Goal: Book appointment/travel/reservation: Book appointment/travel/reservation

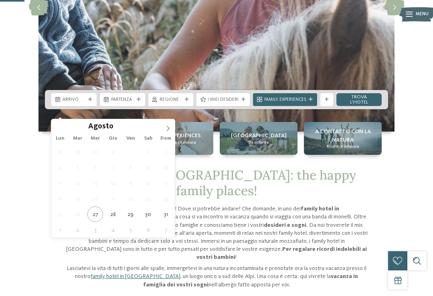
click at [168, 125] on span at bounding box center [168, 126] width 14 height 14
click at [165, 126] on icon at bounding box center [168, 129] width 6 height 6
click at [167, 127] on icon at bounding box center [168, 129] width 6 height 6
type div "14.11.2025"
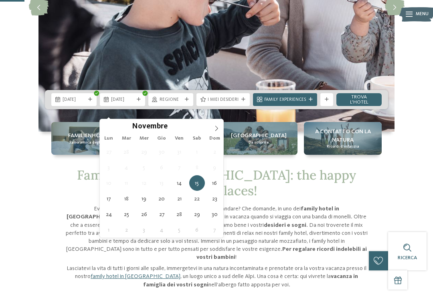
type div "18.11.2025"
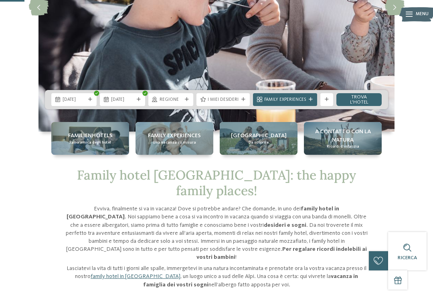
click at [187, 102] on icon at bounding box center [187, 100] width 4 height 4
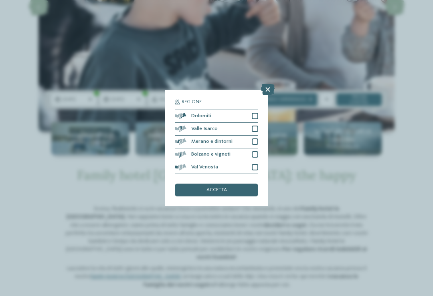
click at [255, 113] on div at bounding box center [255, 116] width 6 height 6
click at [252, 126] on div at bounding box center [255, 129] width 6 height 6
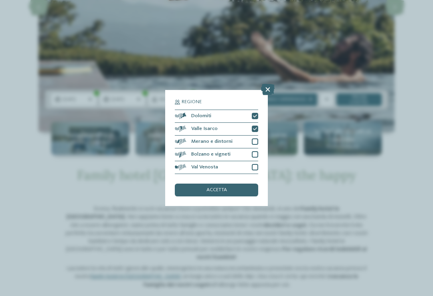
click at [254, 139] on div at bounding box center [255, 142] width 6 height 6
click at [252, 151] on div at bounding box center [255, 154] width 6 height 6
click at [248, 161] on div "Val Venosta" at bounding box center [216, 167] width 83 height 13
click at [230, 184] on div "accetta" at bounding box center [216, 190] width 83 height 13
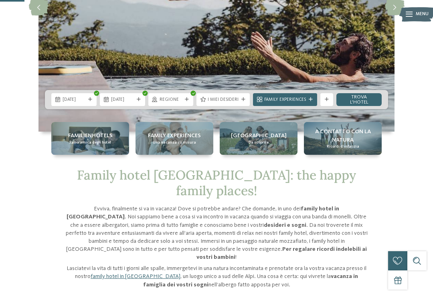
click at [231, 103] on span "I miei desideri" at bounding box center [222, 100] width 31 height 6
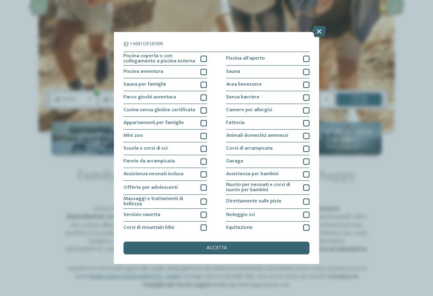
click at [256, 242] on div "accetta" at bounding box center [216, 248] width 186 height 13
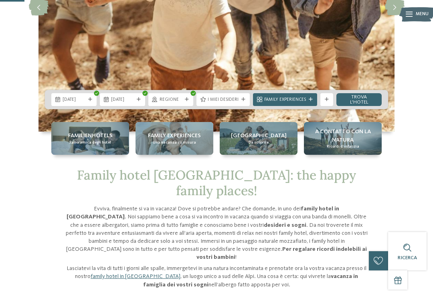
click at [326, 102] on icon at bounding box center [326, 100] width 4 height 4
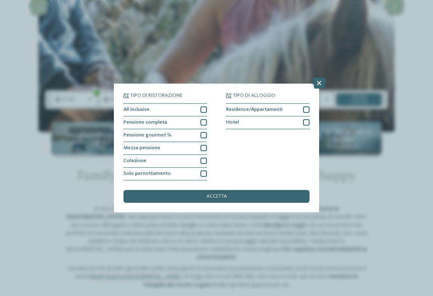
click at [201, 145] on div at bounding box center [203, 148] width 6 height 6
click at [238, 190] on div "accetta" at bounding box center [216, 196] width 186 height 13
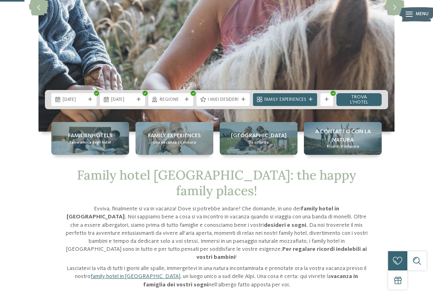
click at [357, 106] on link "trova l’hotel" at bounding box center [358, 99] width 45 height 13
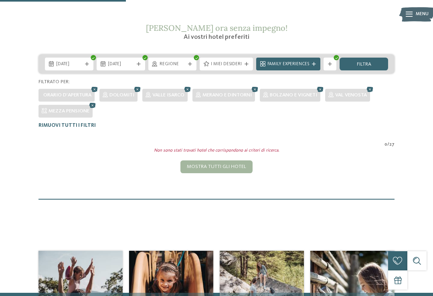
scroll to position [101, 0]
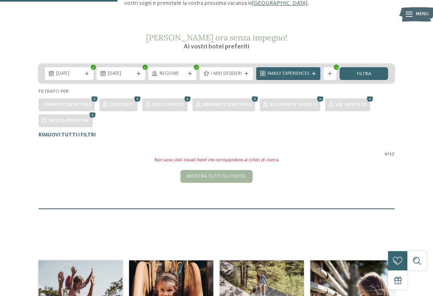
click at [329, 74] on icon at bounding box center [330, 74] width 4 height 4
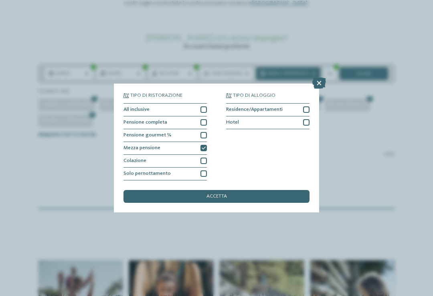
click at [204, 145] on div at bounding box center [203, 148] width 6 height 6
click at [317, 78] on icon at bounding box center [319, 83] width 14 height 11
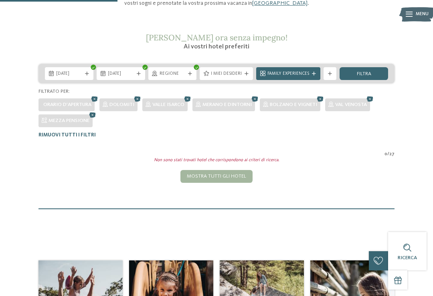
click at [368, 73] on span "filtra" at bounding box center [364, 74] width 14 height 5
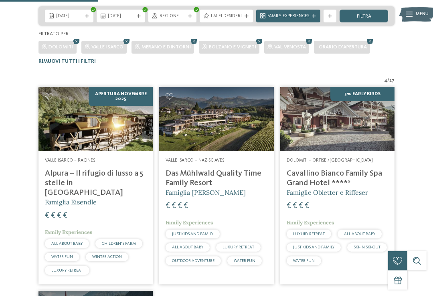
scroll to position [157, 0]
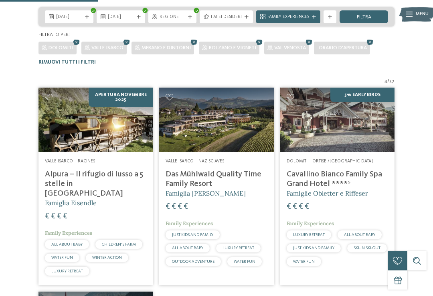
click at [230, 149] on img at bounding box center [216, 120] width 114 height 64
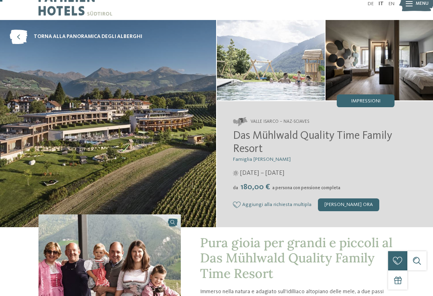
click at [352, 206] on div "[PERSON_NAME] ora" at bounding box center [348, 205] width 61 height 13
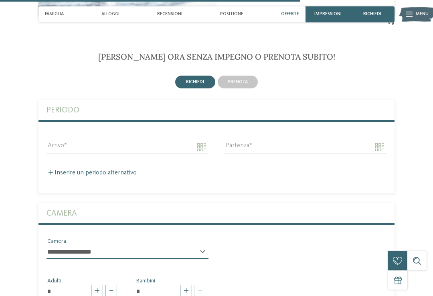
scroll to position [1558, 0]
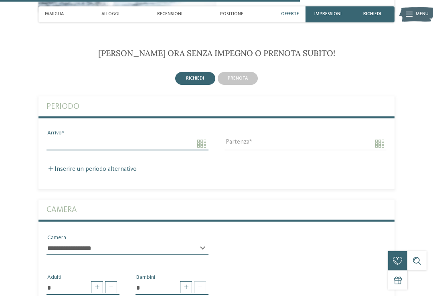
click at [50, 139] on input "Arrivo" at bounding box center [127, 144] width 162 height 14
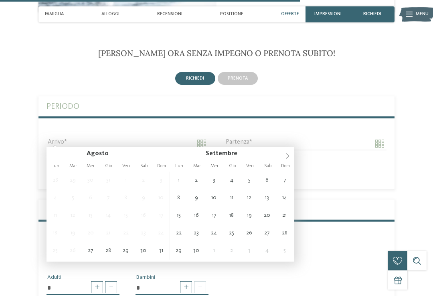
click at [286, 159] on icon at bounding box center [287, 155] width 3 height 5
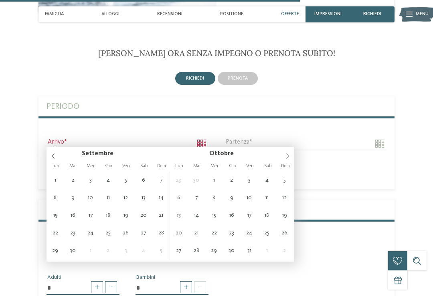
click at [290, 157] on span at bounding box center [287, 154] width 14 height 14
type input "**********"
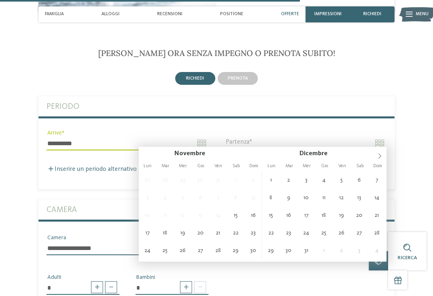
type input "**********"
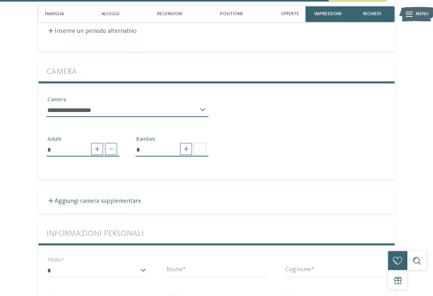
scroll to position [1708, 0]
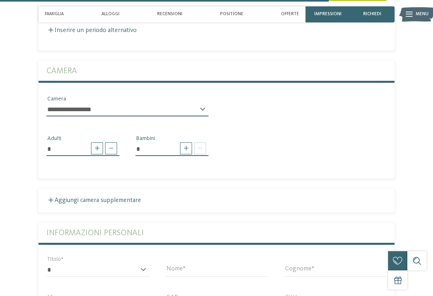
click at [186, 146] on span at bounding box center [186, 149] width 12 height 12
type input "*"
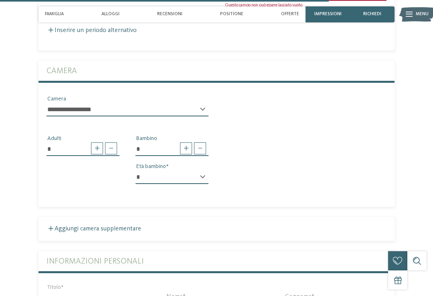
click at [199, 175] on select "* * * * * * * * * * * ** ** ** ** ** ** ** **" at bounding box center [171, 178] width 73 height 14
select select "*"
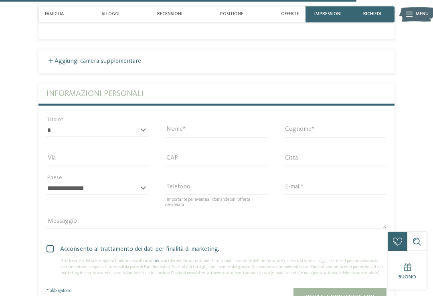
scroll to position [1877, 0]
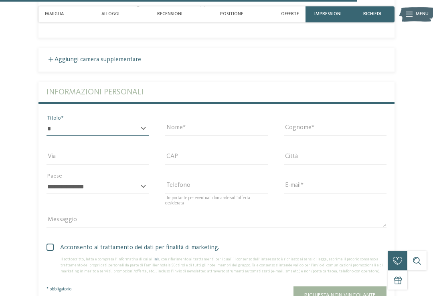
click at [52, 127] on select "* ****** ******* ******** ******" at bounding box center [97, 129] width 103 height 14
select select "*"
click at [191, 122] on input "Nome" at bounding box center [216, 129] width 103 height 14
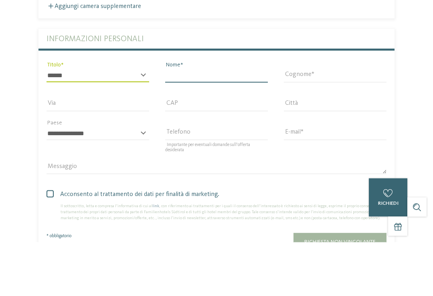
type input "********"
type input "*****"
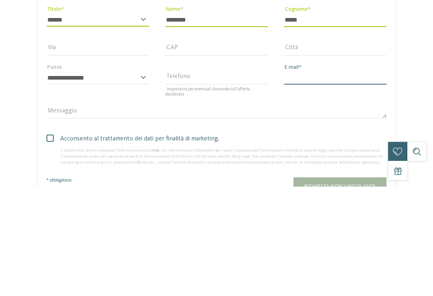
click at [346, 181] on input "E-mail" at bounding box center [335, 188] width 103 height 14
type input "**********"
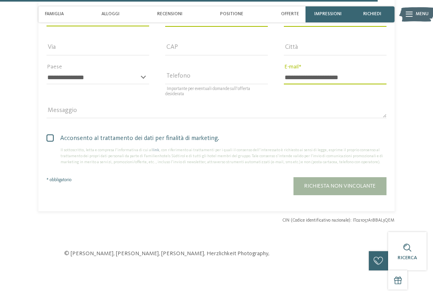
click at [47, 138] on span at bounding box center [49, 138] width 7 height 7
click at [359, 183] on span "Richiesta non vincolante" at bounding box center [339, 186] width 71 height 6
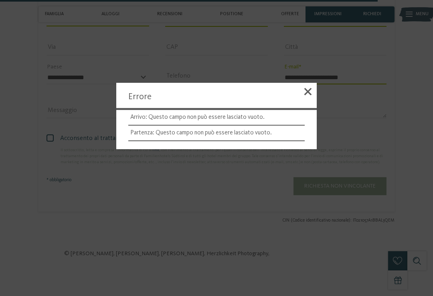
click at [305, 95] on span at bounding box center [307, 91] width 7 height 7
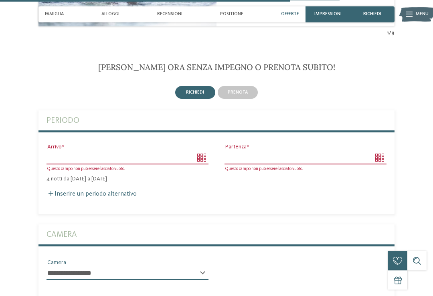
scroll to position [1539, 0]
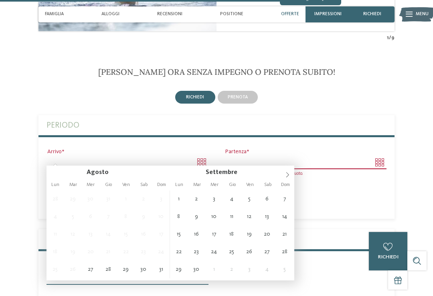
click at [284, 177] on span at bounding box center [287, 173] width 14 height 14
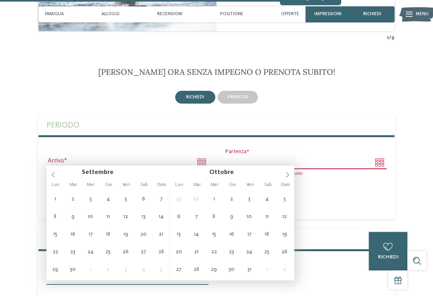
click at [285, 173] on icon at bounding box center [287, 175] width 6 height 6
type input "**********"
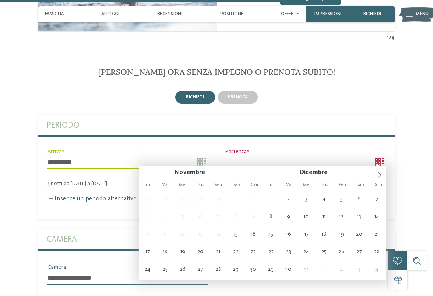
type input "**********"
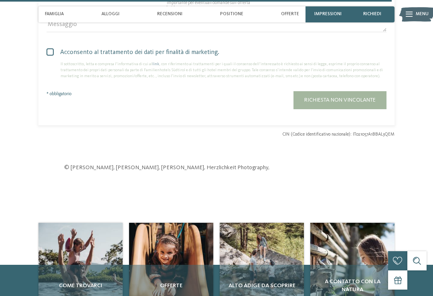
scroll to position [2069, 0]
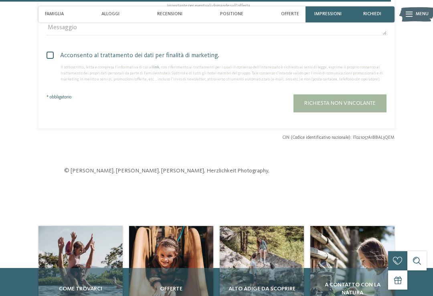
click at [372, 103] on span "Richiesta non vincolante" at bounding box center [339, 104] width 71 height 6
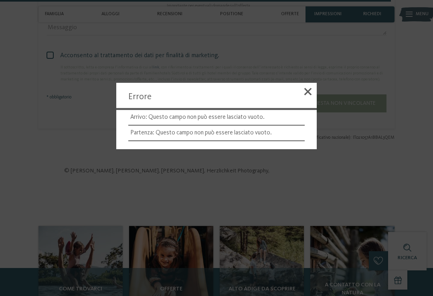
click at [308, 94] on span at bounding box center [307, 91] width 7 height 7
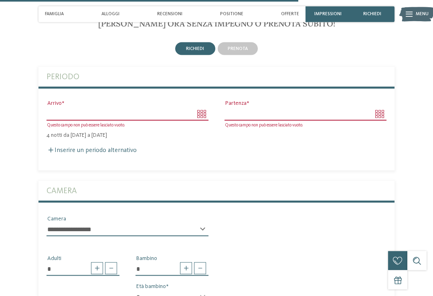
scroll to position [1588, 0]
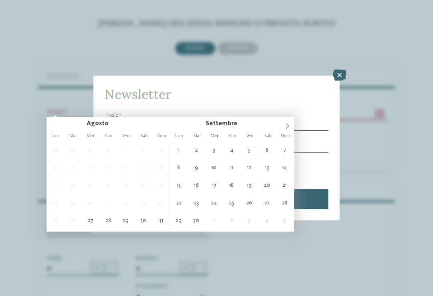
click at [287, 125] on icon at bounding box center [287, 126] width 6 height 6
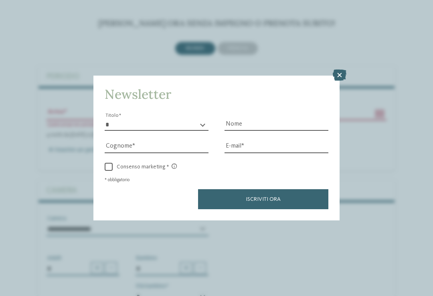
click at [342, 70] on icon at bounding box center [339, 75] width 14 height 11
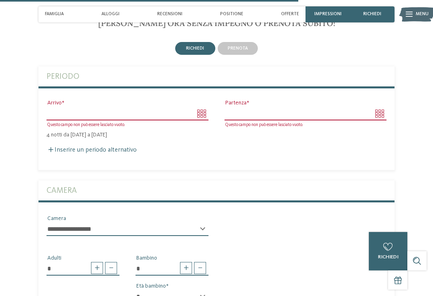
click at [161, 107] on input "Arrivo" at bounding box center [127, 114] width 162 height 14
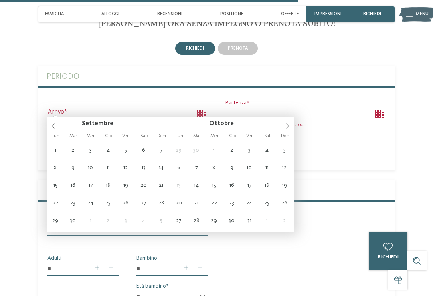
click at [286, 126] on icon at bounding box center [287, 126] width 6 height 6
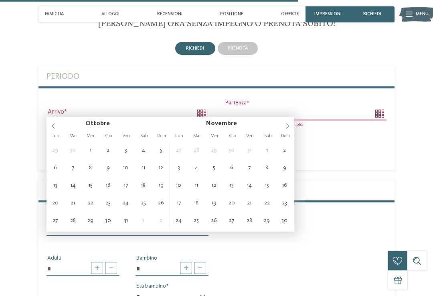
type input "**********"
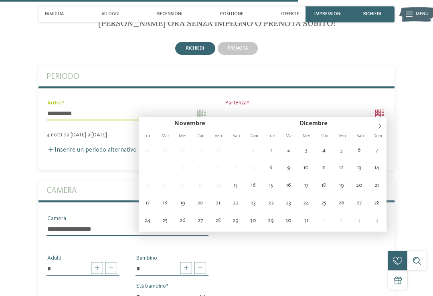
type input "**********"
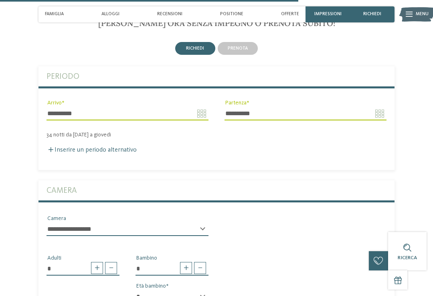
click at [273, 147] on div "Inserire un periodo alternativo" at bounding box center [216, 151] width 340 height 8
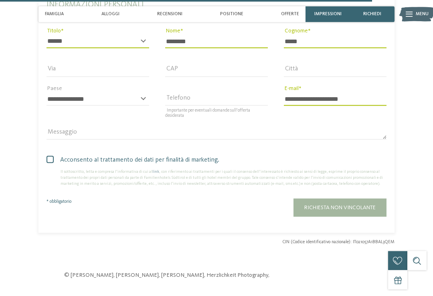
click at [349, 208] on span "Richiesta non vincolante" at bounding box center [339, 208] width 71 height 6
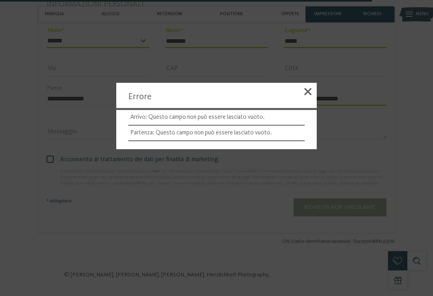
click at [228, 141] on li "Partenza: Questo campo non può essere lasciato vuoto." at bounding box center [216, 134] width 176 height 16
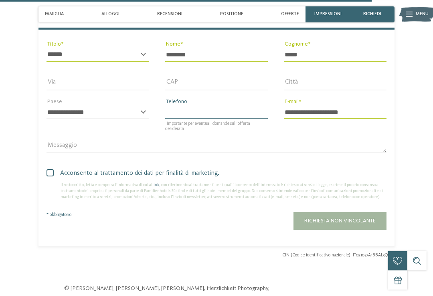
click at [205, 119] on input "Telefono" at bounding box center [216, 113] width 103 height 14
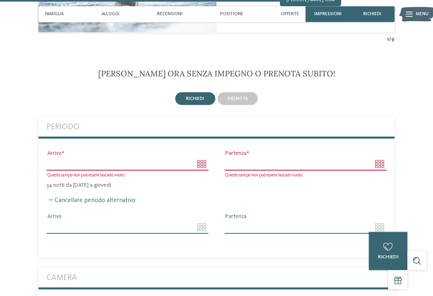
scroll to position [1538, 0]
click at [109, 157] on input "Arrivo" at bounding box center [127, 164] width 162 height 14
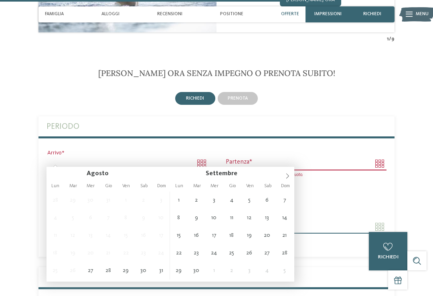
click at [284, 175] on span at bounding box center [287, 174] width 14 height 14
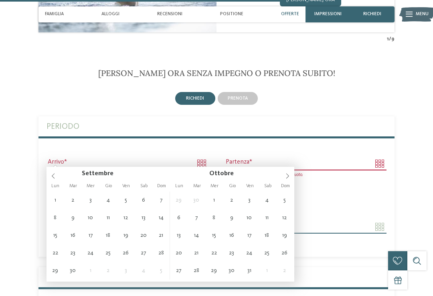
click at [287, 174] on icon at bounding box center [287, 176] width 6 height 6
type input "**********"
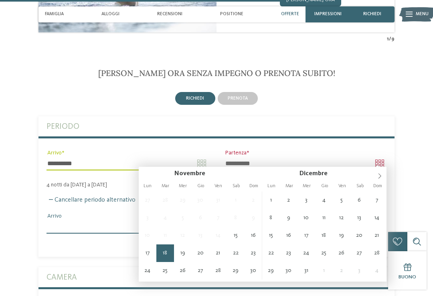
type input "**********"
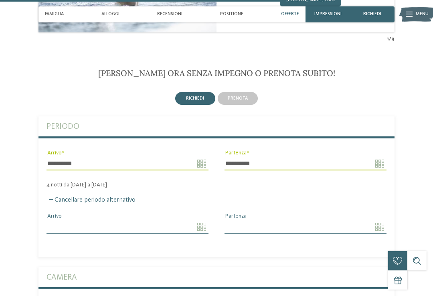
click at [199, 96] on span "richiedi" at bounding box center [195, 98] width 18 height 5
click at [198, 96] on span "richiedi" at bounding box center [195, 98] width 18 height 5
click at [265, 190] on div "Cancellare periodo alternativo Arrivo Partenza" at bounding box center [216, 215] width 356 height 52
click at [250, 228] on input "Partenza" at bounding box center [305, 227] width 162 height 14
click at [376, 91] on div "richiedi prenota" at bounding box center [216, 98] width 356 height 15
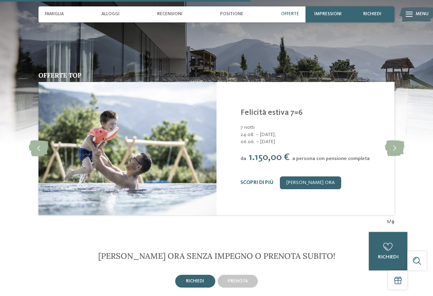
scroll to position [1354, 0]
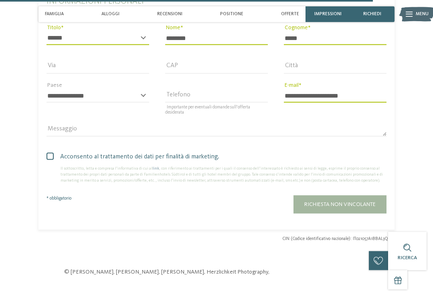
click at [339, 202] on span "Richiesta non vincolante" at bounding box center [339, 205] width 71 height 6
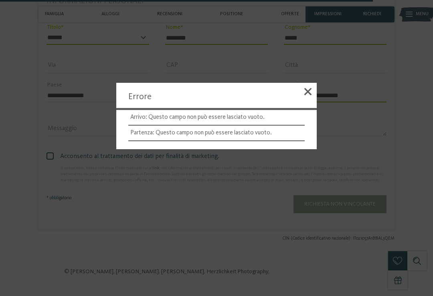
click at [305, 94] on span at bounding box center [307, 91] width 7 height 7
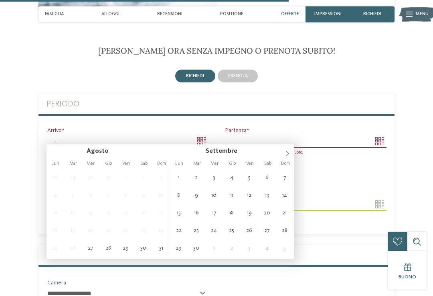
click at [288, 151] on icon at bounding box center [287, 154] width 6 height 6
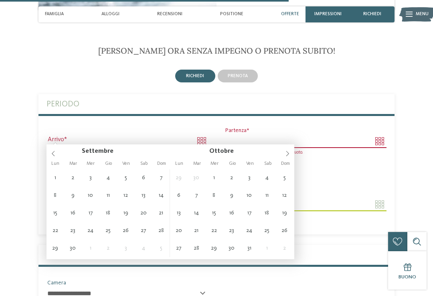
click at [285, 155] on icon at bounding box center [287, 154] width 6 height 6
type input "**********"
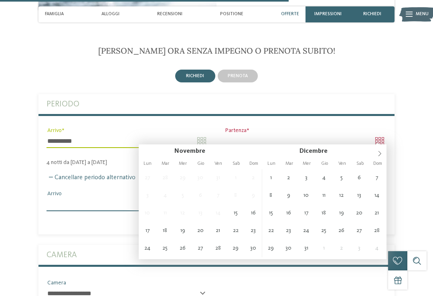
type input "**********"
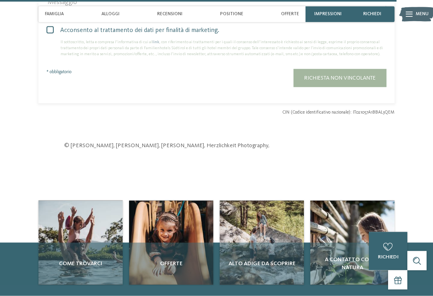
scroll to position [2131, 0]
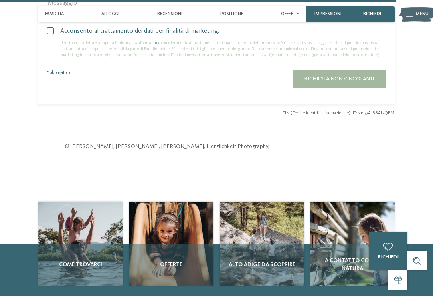
click at [342, 76] on span "Richiesta non vincolante" at bounding box center [339, 79] width 71 height 6
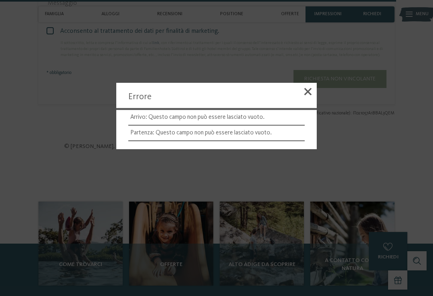
click at [306, 94] on span at bounding box center [307, 91] width 7 height 7
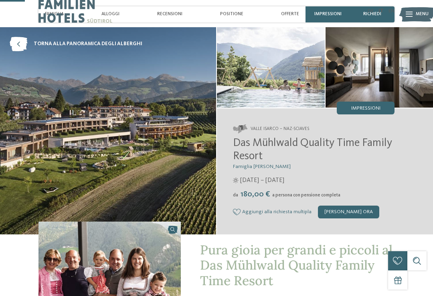
scroll to position [0, 0]
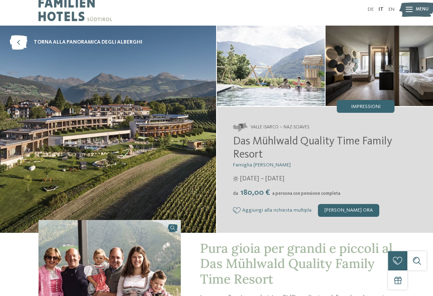
scroll to position [63, 0]
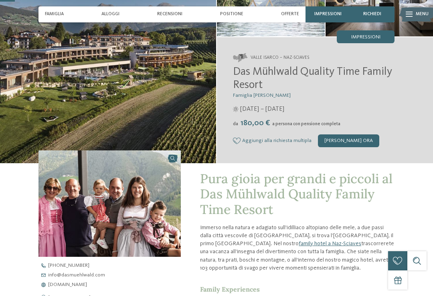
click at [346, 141] on div "[PERSON_NAME] ora" at bounding box center [348, 141] width 61 height 13
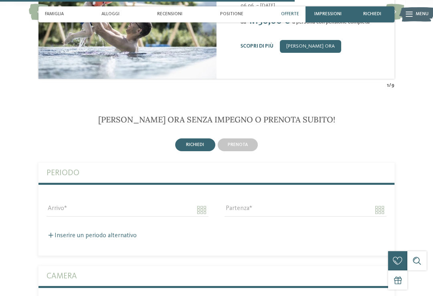
scroll to position [1558, 0]
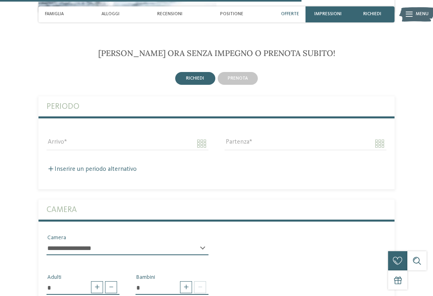
click at [243, 76] on span "prenota" at bounding box center [238, 78] width 20 height 5
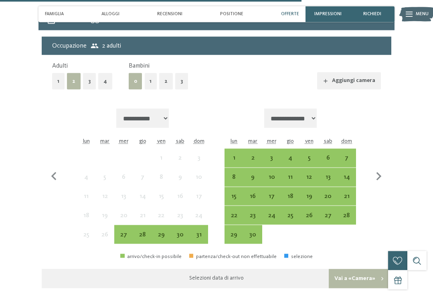
scroll to position [1644, 0]
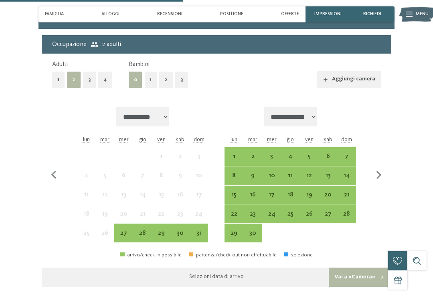
click at [381, 169] on icon "button" at bounding box center [378, 175] width 17 height 17
select select "**********"
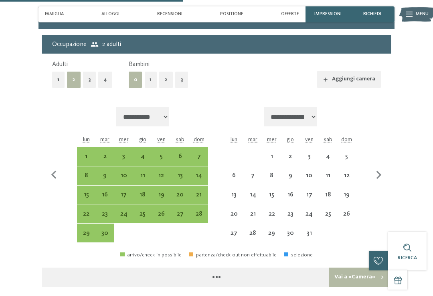
select select "**********"
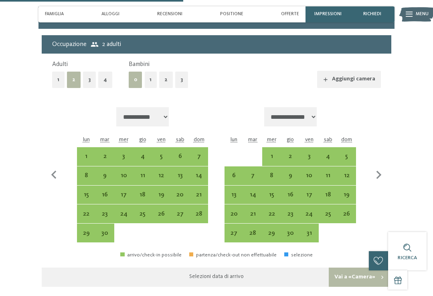
click at [380, 171] on icon "button" at bounding box center [378, 175] width 5 height 8
select select "**********"
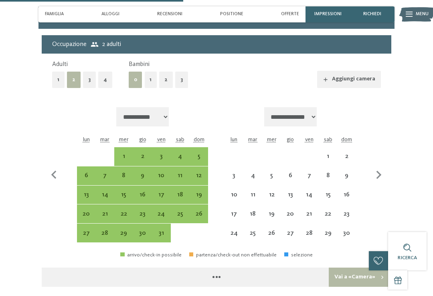
select select "**********"
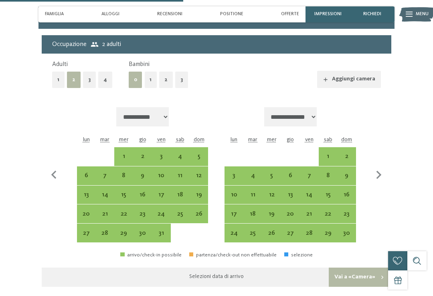
click at [312, 192] on div "14" at bounding box center [308, 200] width 17 height 17
select select "**********"
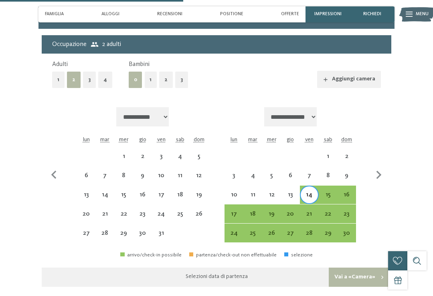
click at [253, 211] on div "18" at bounding box center [252, 219] width 17 height 17
select select "**********"
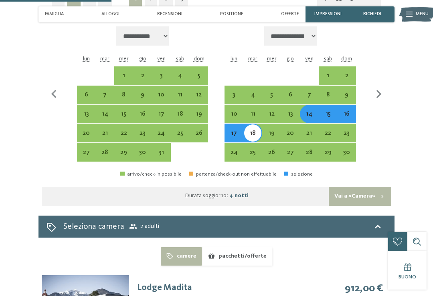
scroll to position [1726, 0]
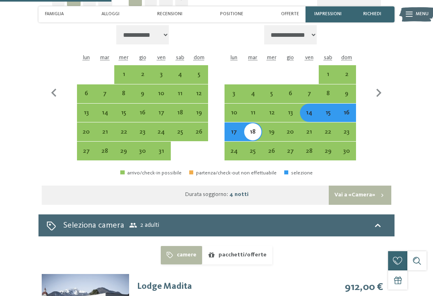
click at [371, 186] on button "Vai a «Camera»" at bounding box center [359, 195] width 62 height 19
select select "**********"
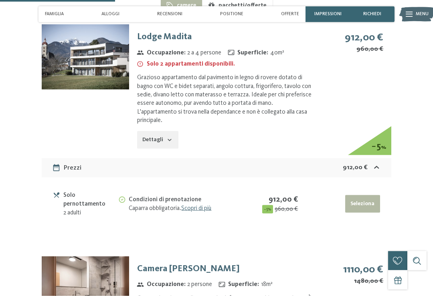
scroll to position [1718, 0]
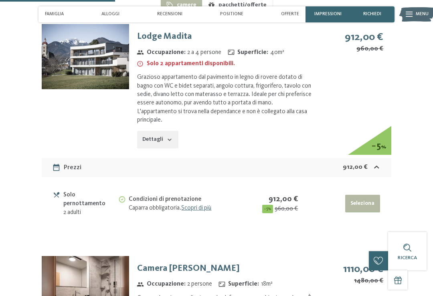
click at [168, 131] on button "Dettagli" at bounding box center [157, 140] width 41 height 18
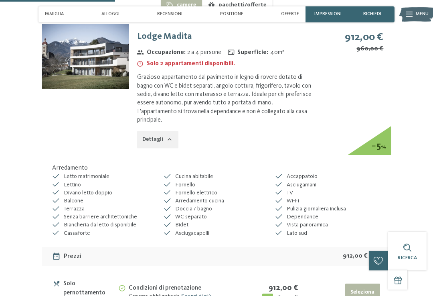
click at [169, 137] on icon "button" at bounding box center [169, 140] width 6 height 6
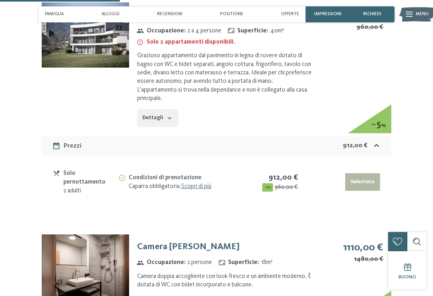
scroll to position [1734, 0]
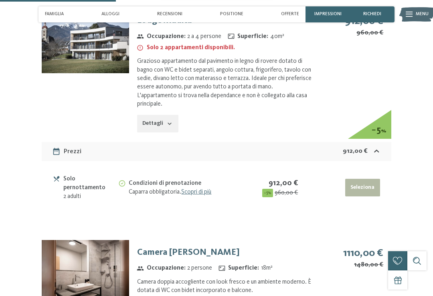
click at [374, 147] on icon at bounding box center [376, 151] width 8 height 8
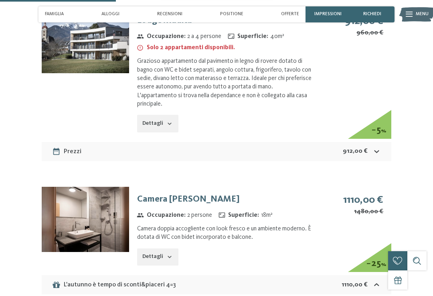
click at [375, 147] on icon at bounding box center [376, 151] width 8 height 8
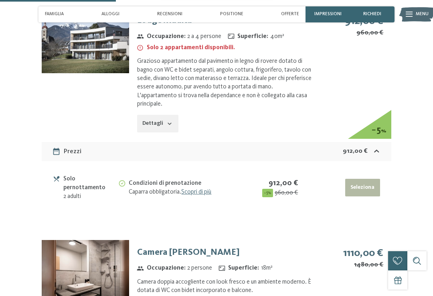
click at [361, 179] on button "Seleziona" at bounding box center [362, 188] width 35 height 18
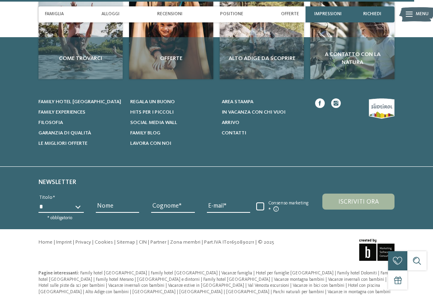
scroll to position [1646, 0]
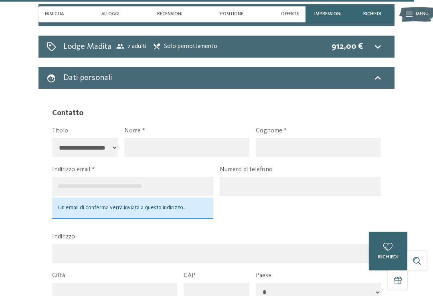
click at [181, 47] on span "Lodge Madita 2 adulti Solo pernottamento" at bounding box center [140, 47] width 154 height 12
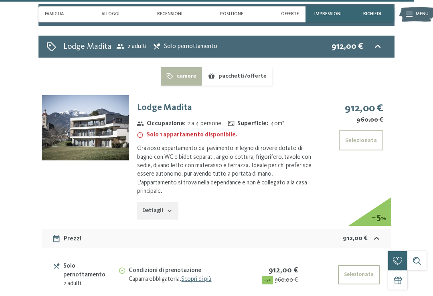
click at [386, 40] on div "Lodge Madita 2 adulti Solo pernottamento 912,00 €" at bounding box center [216, 47] width 356 height 22
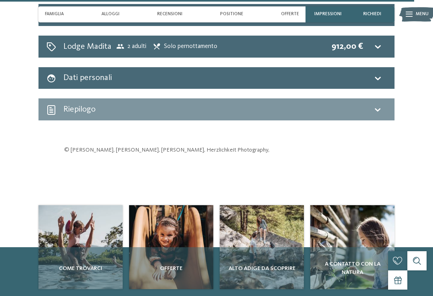
click at [376, 15] on span "richiedi" at bounding box center [372, 14] width 18 height 5
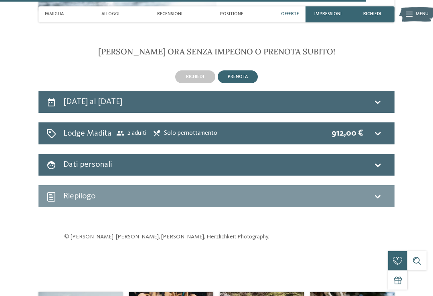
scroll to position [1558, 0]
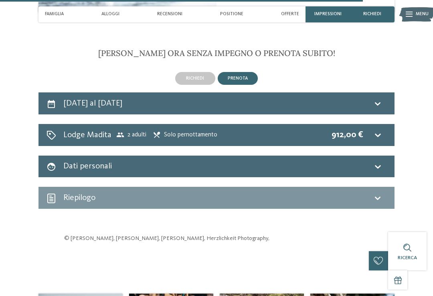
click at [174, 131] on span "Solo pernottamento" at bounding box center [185, 135] width 64 height 8
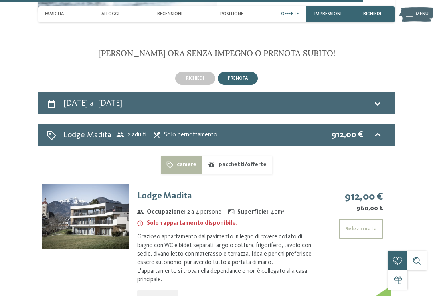
click at [235, 156] on button "pacchetti/offerte" at bounding box center [237, 165] width 70 height 18
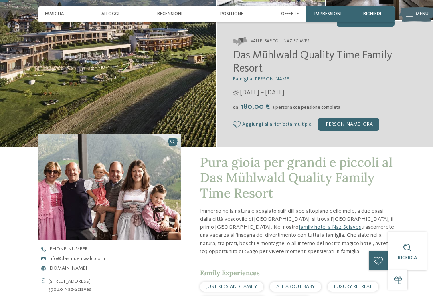
scroll to position [0, 0]
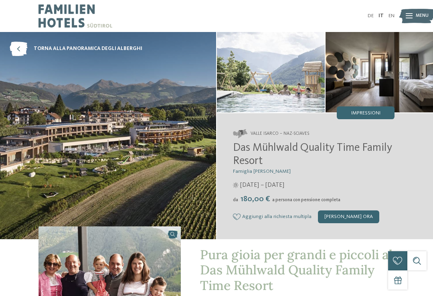
click at [413, 17] on img at bounding box center [416, 16] width 35 height 18
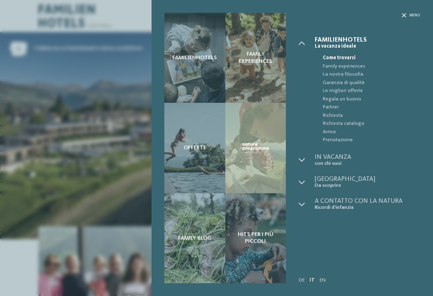
click at [336, 114] on span "Richiesta" at bounding box center [370, 116] width 97 height 8
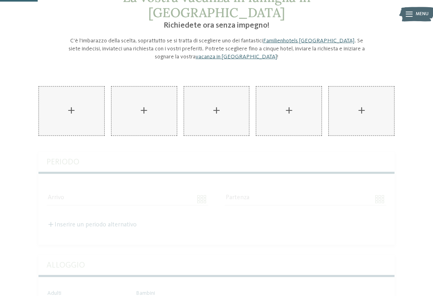
scroll to position [50, 0]
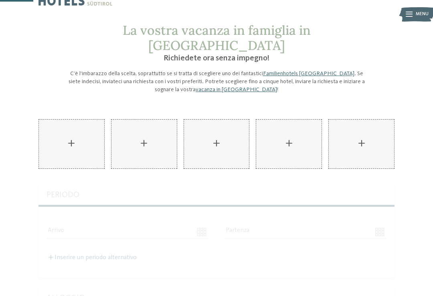
scroll to position [0, 0]
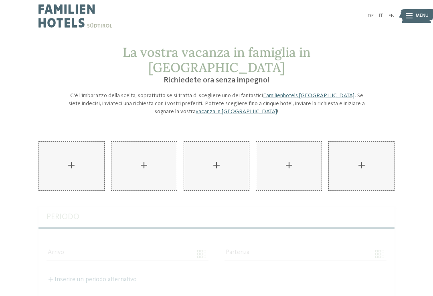
click at [66, 148] on div "AKI Family Resort PLOSE aggiungere" at bounding box center [71, 166] width 65 height 49
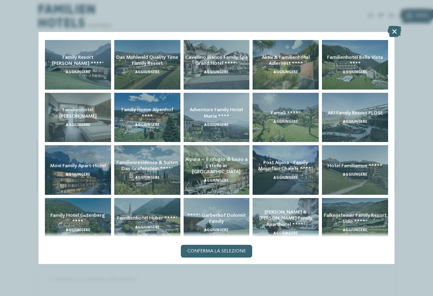
click at [399, 31] on icon at bounding box center [394, 31] width 14 height 11
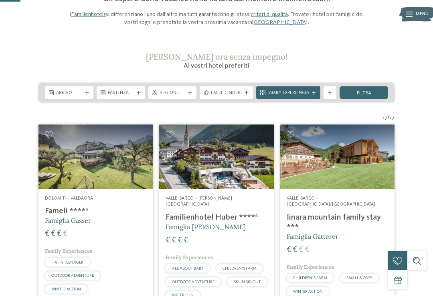
scroll to position [138, 0]
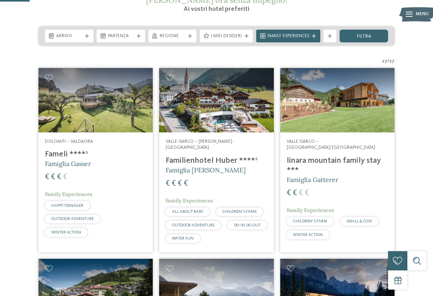
click at [119, 108] on img at bounding box center [95, 100] width 114 height 64
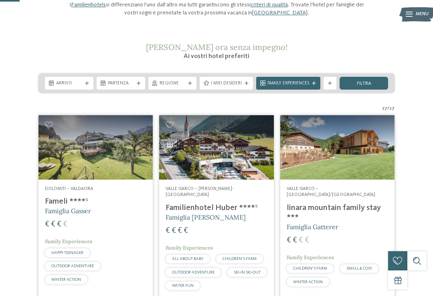
scroll to position [91, 0]
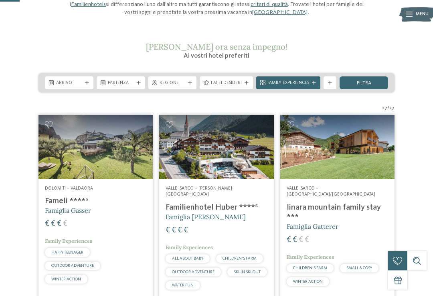
click at [364, 169] on img at bounding box center [337, 147] width 114 height 64
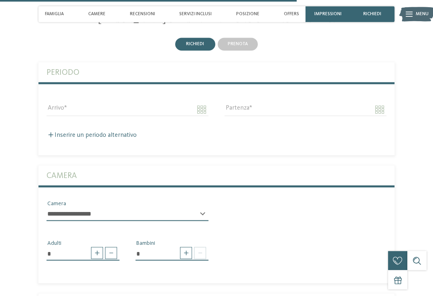
scroll to position [1412, 0]
click at [124, 106] on input "Arrivo" at bounding box center [127, 110] width 162 height 14
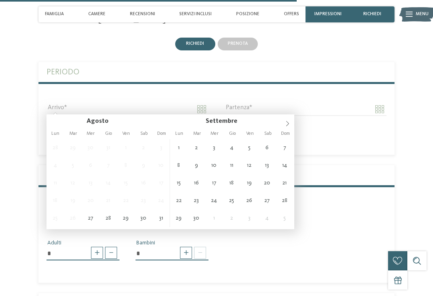
click at [289, 124] on icon at bounding box center [287, 124] width 6 height 6
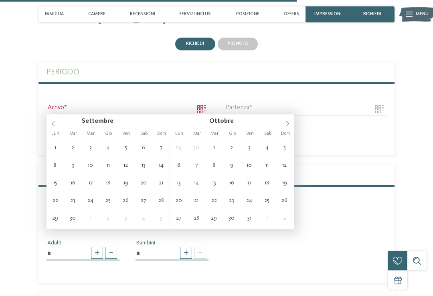
click at [288, 123] on icon at bounding box center [287, 123] width 3 height 5
type input "**********"
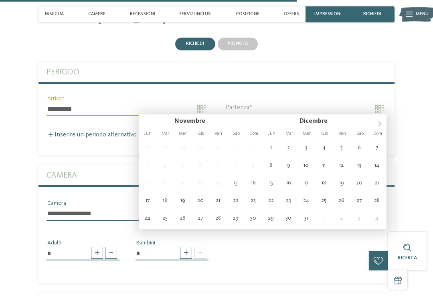
type input "**********"
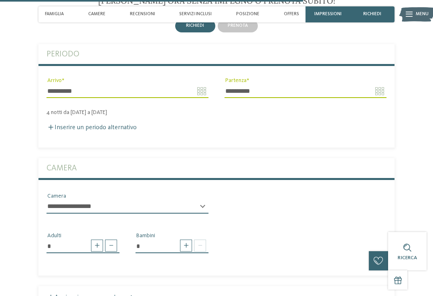
scroll to position [1458, 0]
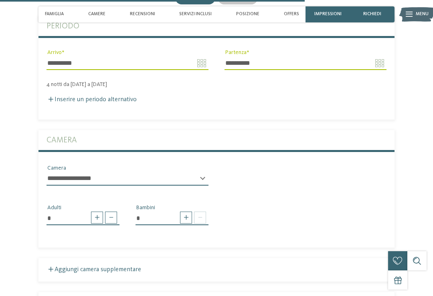
click at [185, 179] on select "**********" at bounding box center [127, 179] width 162 height 14
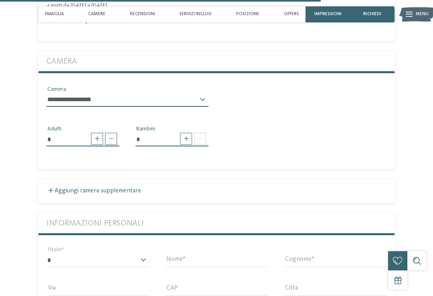
scroll to position [1537, 0]
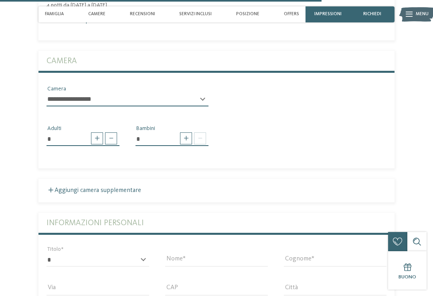
click at [184, 141] on span at bounding box center [186, 139] width 12 height 12
type input "*"
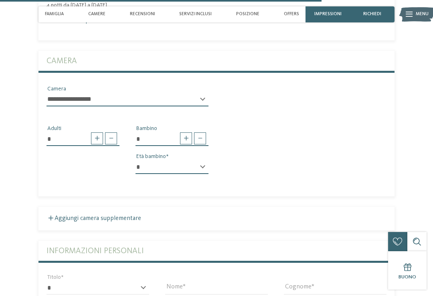
click at [205, 163] on select "* * * * * * * * * * * ** ** ** ** ** ** ** **" at bounding box center [171, 168] width 73 height 14
select select "*"
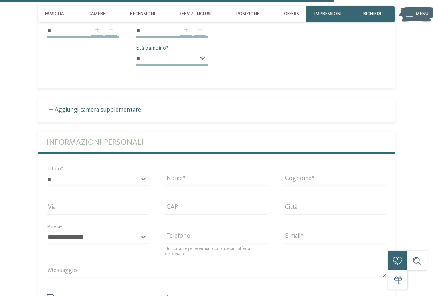
scroll to position [1694, 0]
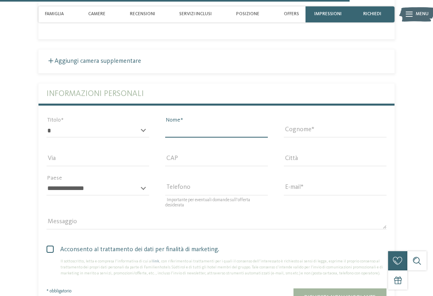
click at [234, 130] on input "Nome" at bounding box center [216, 131] width 103 height 14
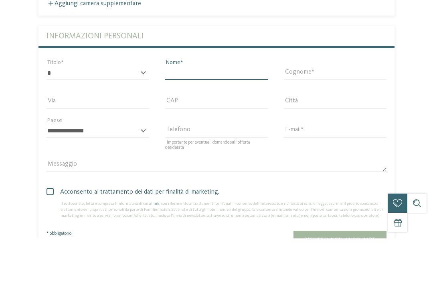
type input "********"
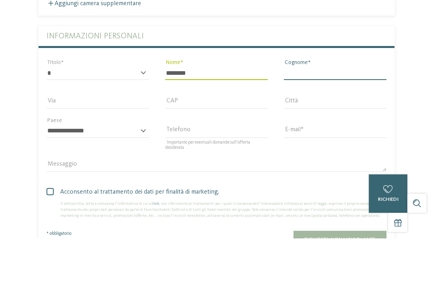
type input "*****"
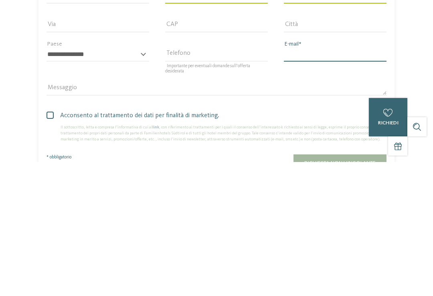
click at [316, 182] on input "E-mail" at bounding box center [335, 189] width 103 height 14
type input "**********"
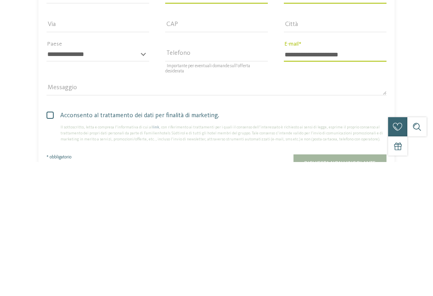
scroll to position [1829, 0]
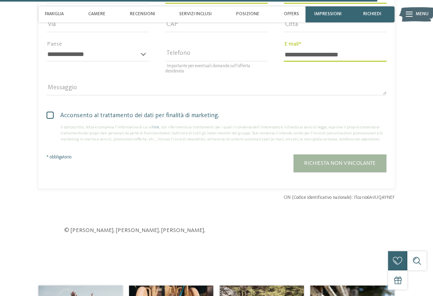
click at [178, 117] on span "Acconsento al trattamento dei dati per finalità di marketing." at bounding box center [219, 116] width 334 height 10
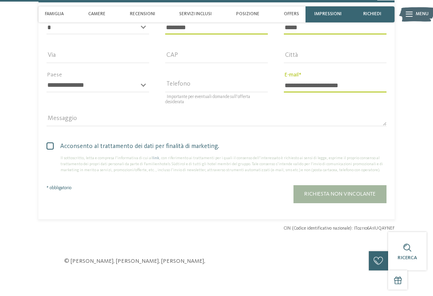
scroll to position [1793, 0]
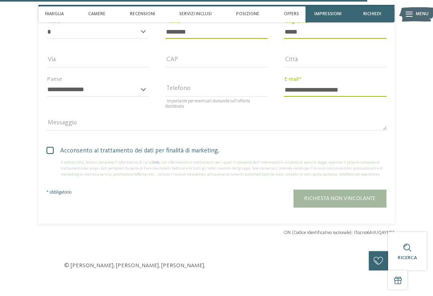
click at [341, 197] on span "Richiesta non vincolante" at bounding box center [339, 199] width 71 height 6
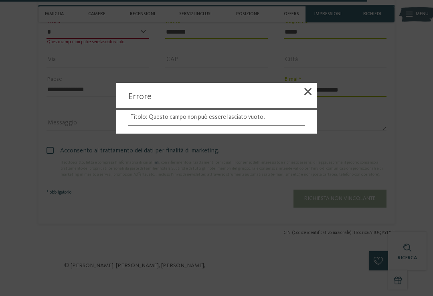
click at [309, 95] on span at bounding box center [307, 91] width 7 height 7
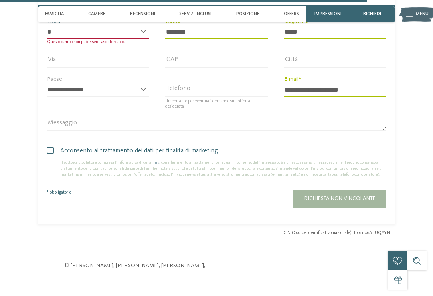
click at [119, 34] on select "* ****** ******* ******** ******" at bounding box center [97, 32] width 103 height 14
select select "*"
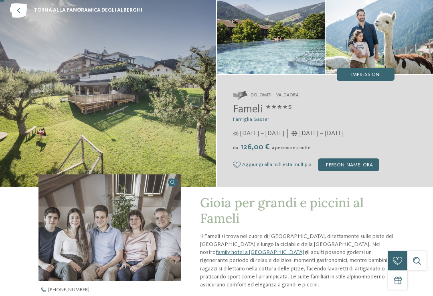
scroll to position [0, 0]
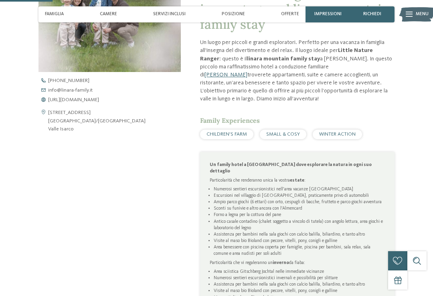
scroll to position [248, 0]
click at [99, 103] on span "[URL][DOMAIN_NAME]" at bounding box center [73, 100] width 51 height 5
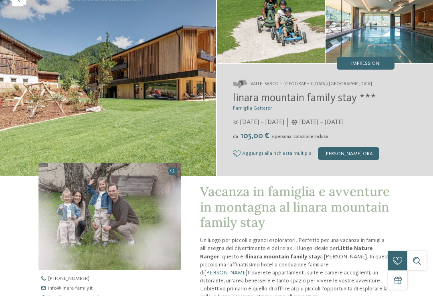
scroll to position [0, 0]
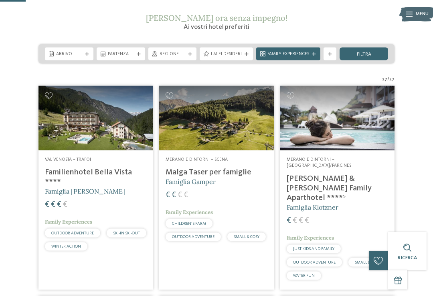
click at [55, 138] on img at bounding box center [95, 118] width 114 height 64
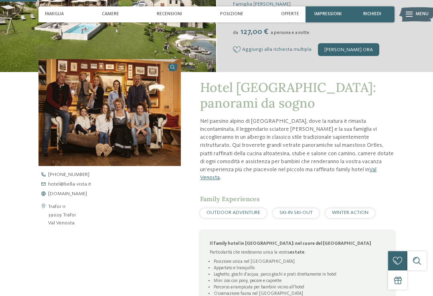
scroll to position [155, 0]
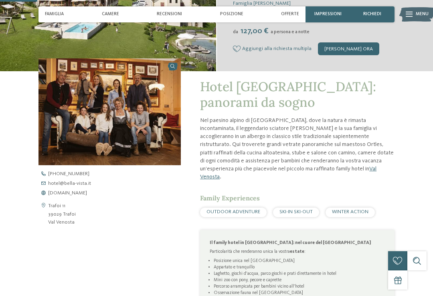
click at [77, 187] on span "hotel@ no-spam. bella-vista. no-spam. it" at bounding box center [69, 183] width 43 height 5
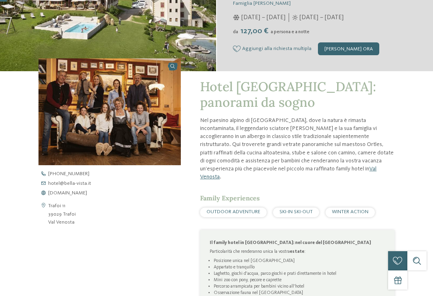
scroll to position [29, 0]
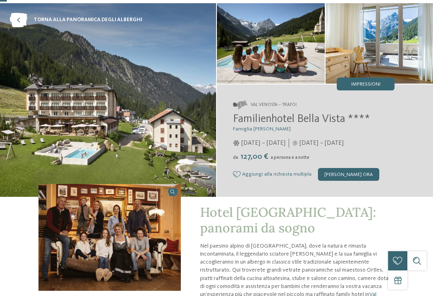
click at [16, 21] on icon at bounding box center [19, 20] width 18 height 14
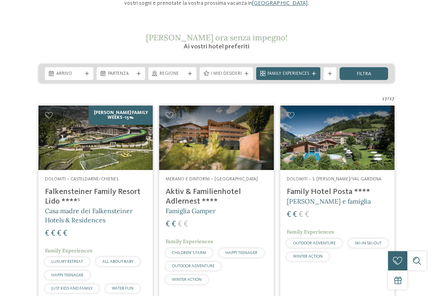
scroll to position [103, 0]
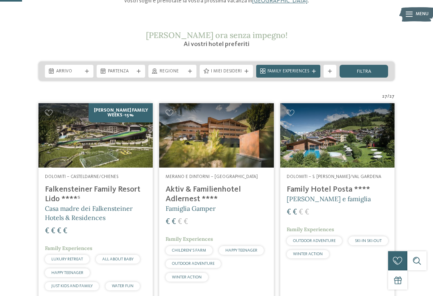
click at [246, 156] on img at bounding box center [216, 135] width 114 height 64
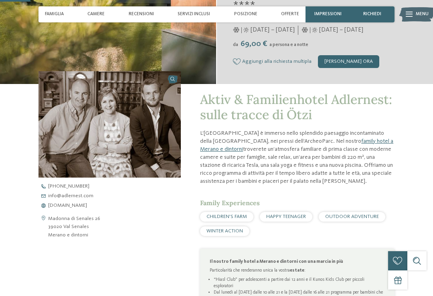
scroll to position [157, 0]
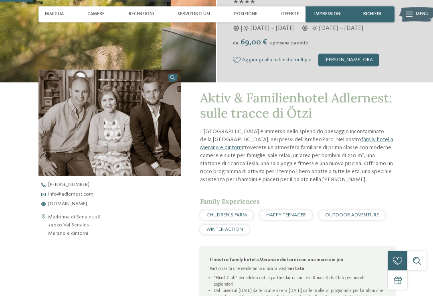
click at [54, 197] on span "info@ no-spam. adlernest. no-spam. com" at bounding box center [70, 194] width 45 height 5
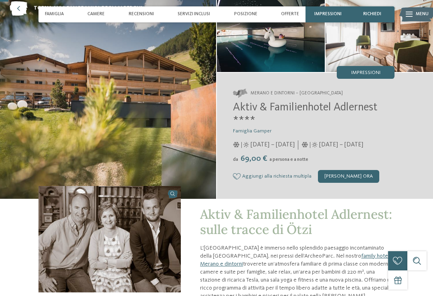
click at [22, 10] on icon at bounding box center [19, 8] width 18 height 14
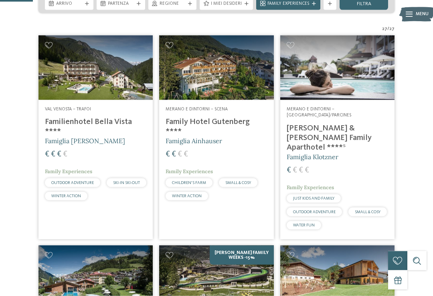
scroll to position [213, 0]
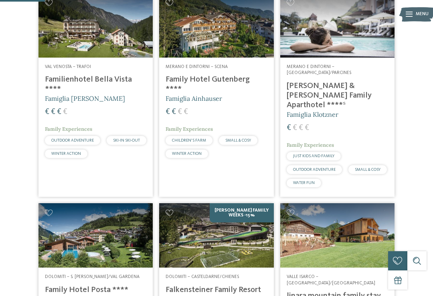
click at [366, 56] on img at bounding box center [337, 25] width 114 height 64
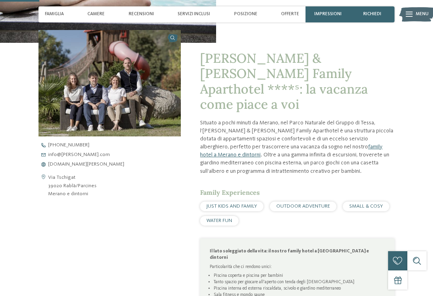
scroll to position [185, 0]
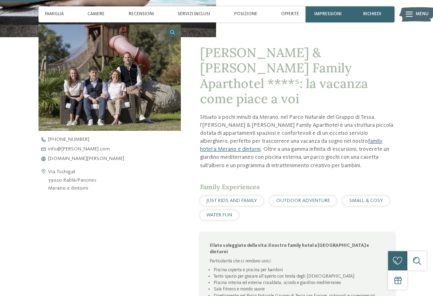
click at [88, 152] on span "info@ no-spam. heidi-edith. no-spam. com" at bounding box center [79, 149] width 62 height 5
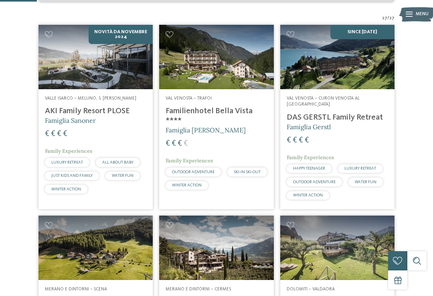
scroll to position [152, 0]
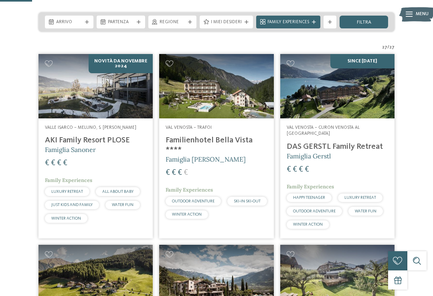
click at [375, 96] on img at bounding box center [337, 86] width 114 height 64
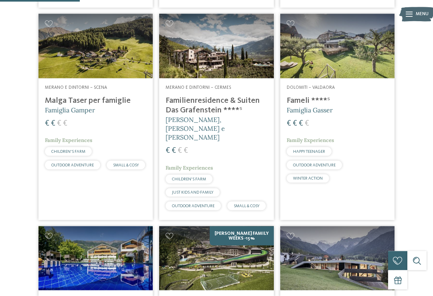
scroll to position [384, 0]
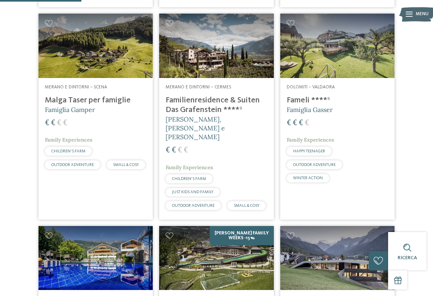
click at [105, 50] on img at bounding box center [95, 46] width 114 height 64
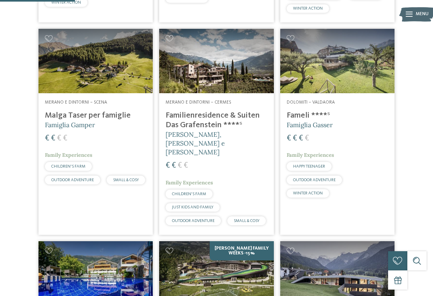
scroll to position [369, 0]
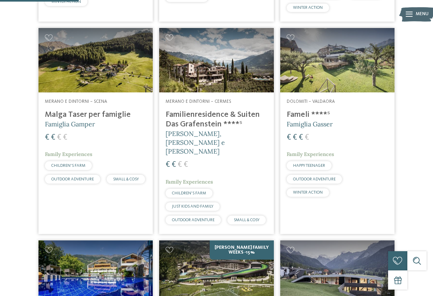
click at [236, 88] on img at bounding box center [216, 60] width 114 height 64
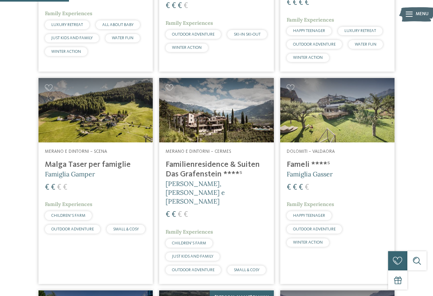
scroll to position [325, 0]
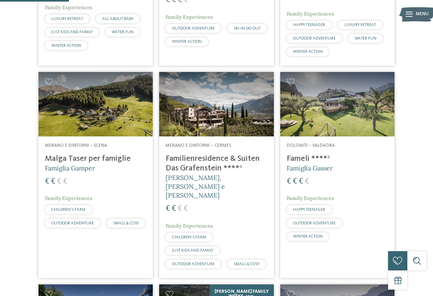
click at [359, 112] on img at bounding box center [337, 104] width 114 height 64
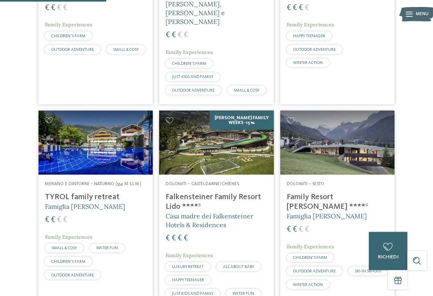
scroll to position [500, 0]
click at [130, 171] on img at bounding box center [95, 143] width 114 height 64
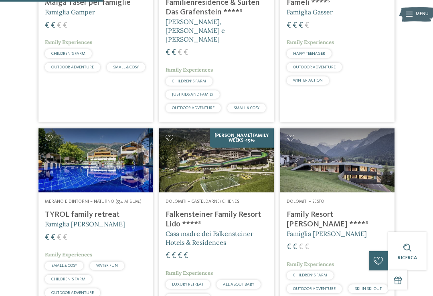
scroll to position [483, 0]
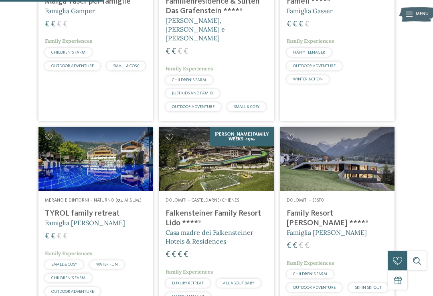
click at [255, 190] on img at bounding box center [216, 159] width 114 height 64
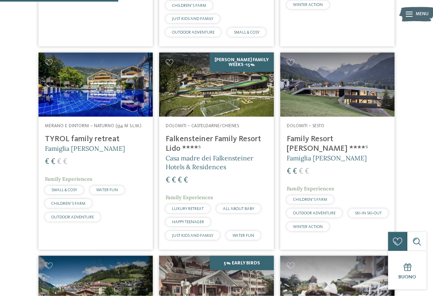
scroll to position [558, 0]
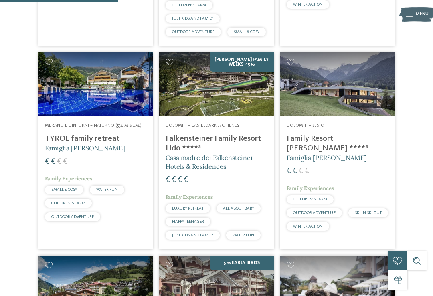
click at [375, 104] on img at bounding box center [337, 84] width 114 height 64
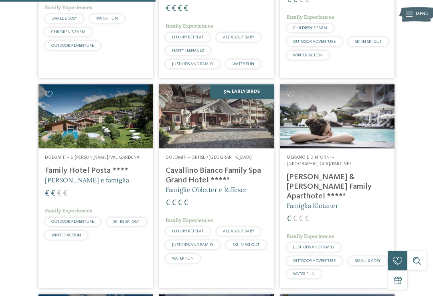
scroll to position [732, 0]
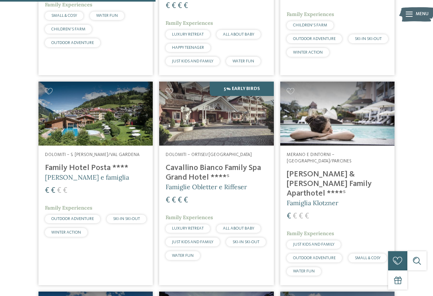
click at [49, 135] on img at bounding box center [95, 114] width 114 height 64
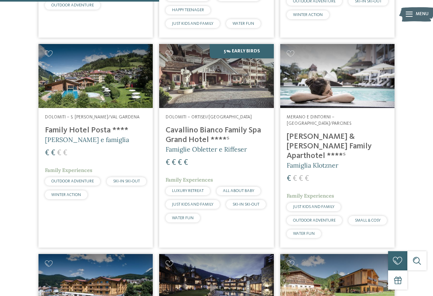
scroll to position [771, 0]
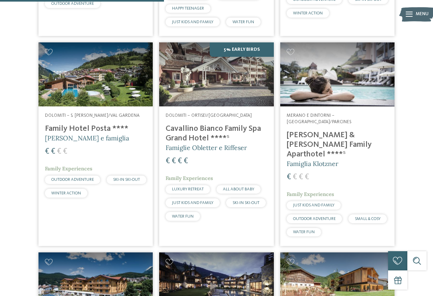
click at [256, 130] on h4 "Cavallino Bianco Family Spa Grand Hotel ****ˢ" at bounding box center [215, 133] width 101 height 19
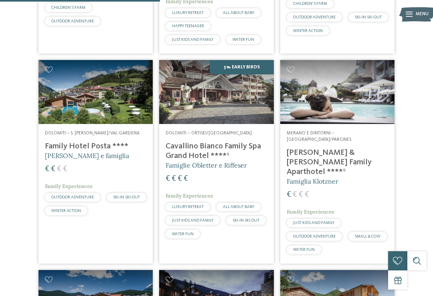
scroll to position [753, 0]
click at [357, 149] on h4 "Heidi & Edith Family Aparthotel ****ˢ" at bounding box center [336, 163] width 101 height 29
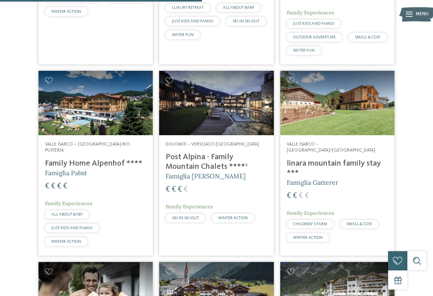
scroll to position [955, 0]
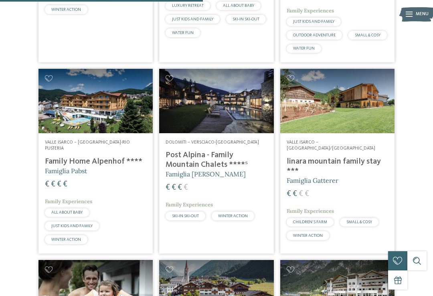
click at [59, 110] on img at bounding box center [95, 101] width 114 height 64
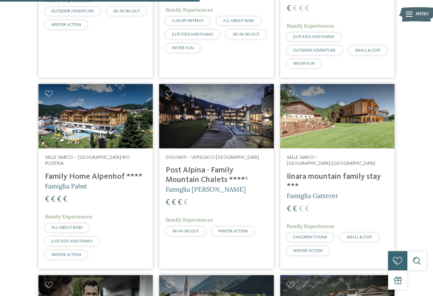
scroll to position [939, 0]
click at [242, 149] on div "Dolomiti – Versciaco-San Candido Post Alpina - Family Mountain Chalets ****ˢ Fa…" at bounding box center [216, 197] width 114 height 97
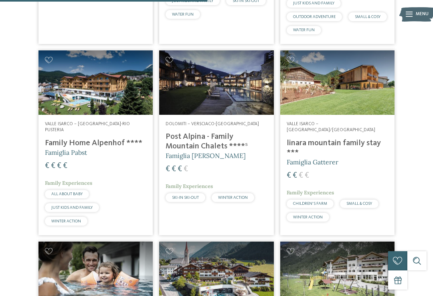
scroll to position [975, 0]
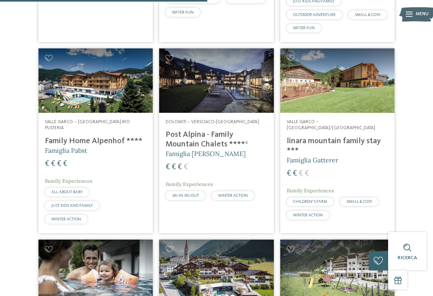
click at [372, 119] on address "Valle Isarco – Rio di Pusteria/Valles" at bounding box center [336, 125] width 101 height 12
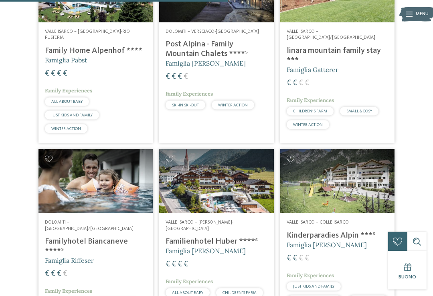
scroll to position [1072, 0]
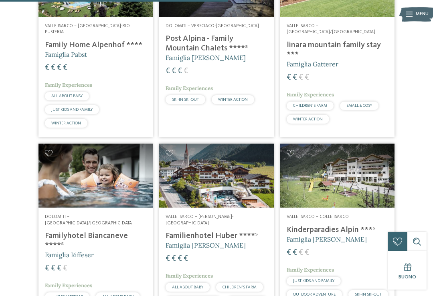
click at [113, 173] on img at bounding box center [95, 176] width 114 height 64
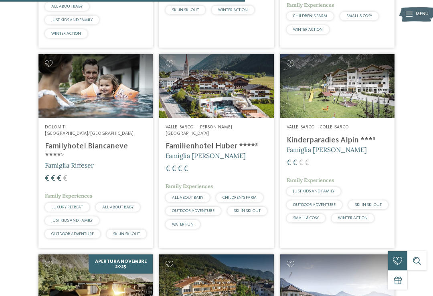
scroll to position [1161, 0]
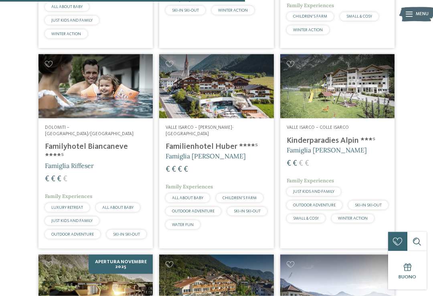
click at [362, 81] on img at bounding box center [337, 86] width 114 height 64
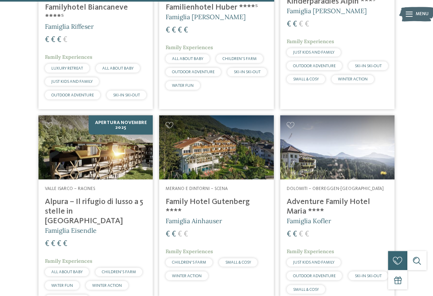
scroll to position [1301, 0]
click at [58, 186] on span "Valle Isarco – Racines" at bounding box center [70, 188] width 50 height 5
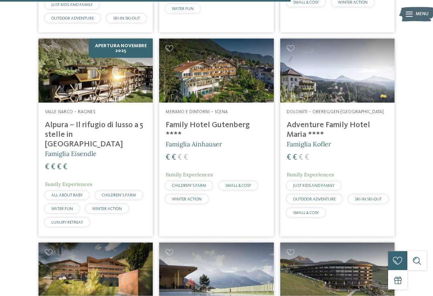
scroll to position [1378, 0]
click at [242, 61] on img at bounding box center [216, 70] width 114 height 64
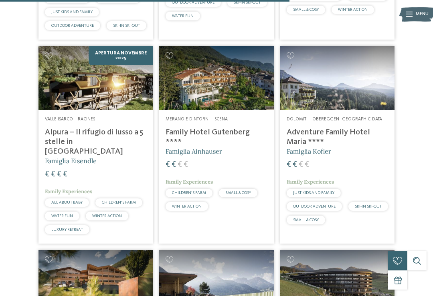
scroll to position [1374, 0]
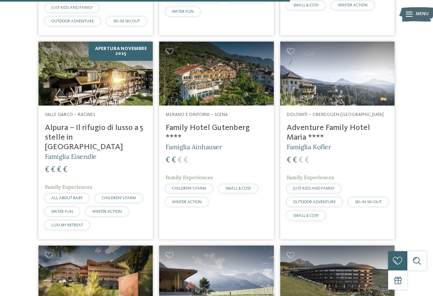
click at [361, 123] on h4 "Adventure Family Hotel Maria ****" at bounding box center [336, 132] width 101 height 19
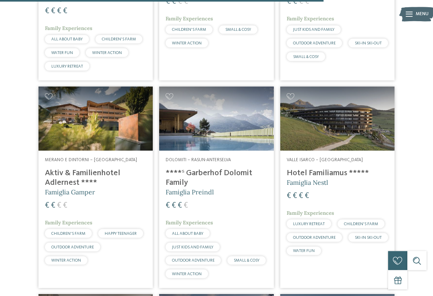
scroll to position [1534, 0]
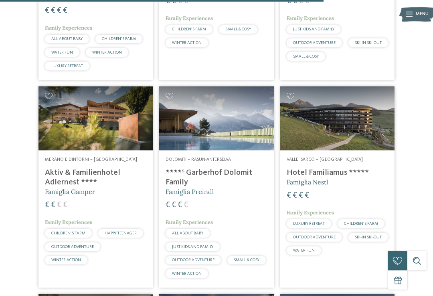
click at [120, 106] on img at bounding box center [95, 119] width 114 height 64
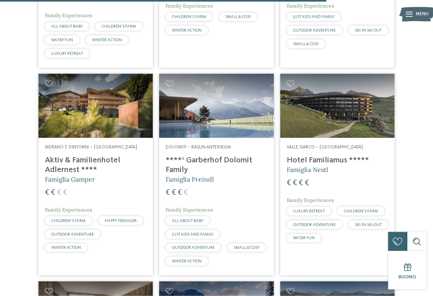
scroll to position [1547, 0]
click at [234, 81] on img at bounding box center [216, 106] width 114 height 64
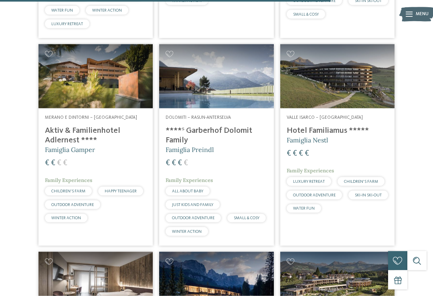
scroll to position [1577, 0]
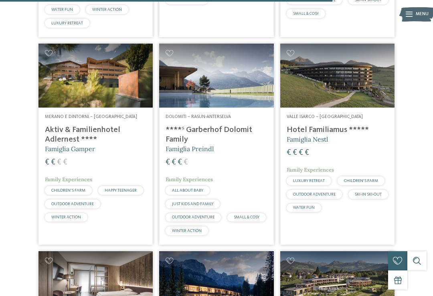
click at [350, 64] on img at bounding box center [337, 76] width 114 height 64
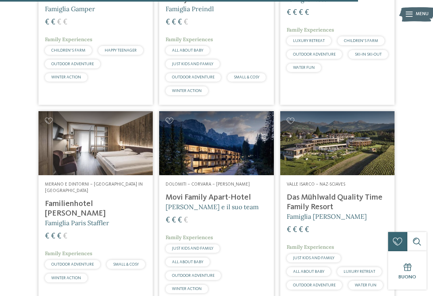
scroll to position [1702, 0]
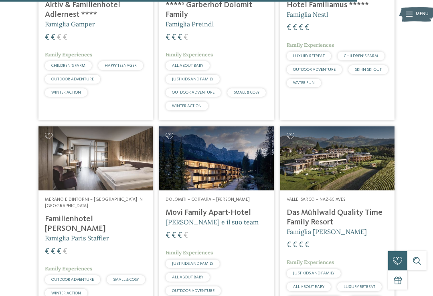
click at [127, 144] on img at bounding box center [95, 159] width 114 height 64
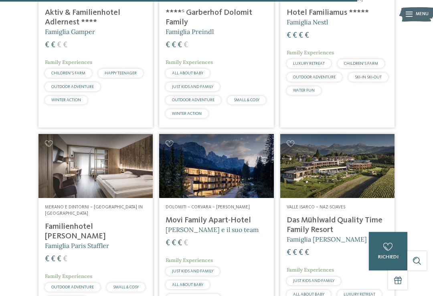
scroll to position [1694, 0]
click at [247, 151] on img at bounding box center [216, 167] width 114 height 64
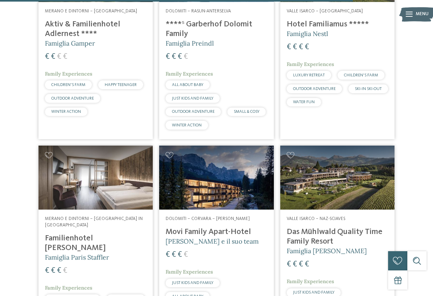
scroll to position [1682, 0]
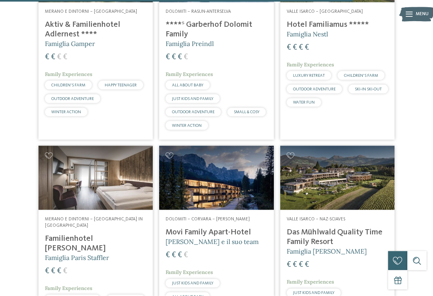
click at [249, 164] on img at bounding box center [216, 178] width 114 height 64
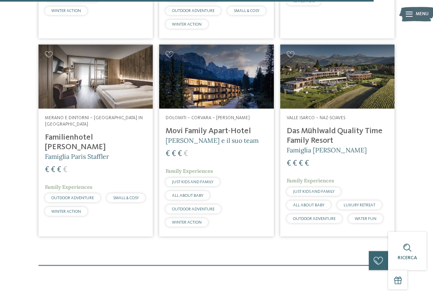
scroll to position [1783, 0]
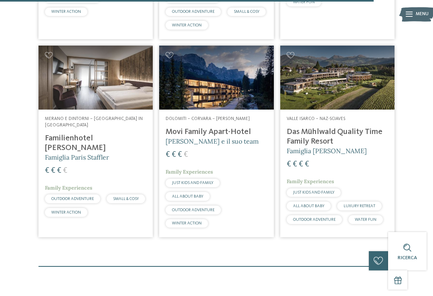
click at [344, 127] on h4 "Das Mühlwald Quality Time Family Resort" at bounding box center [336, 136] width 101 height 19
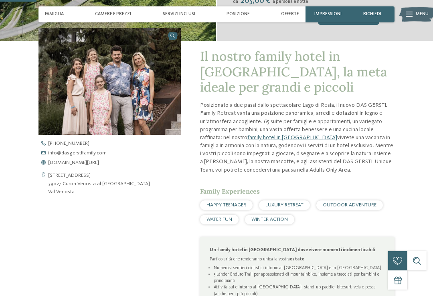
scroll to position [189, 0]
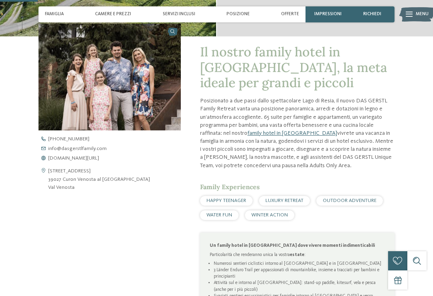
click at [91, 152] on span "info@ no-spam. dasgerstlfamily. no-spam. com" at bounding box center [77, 149] width 58 height 5
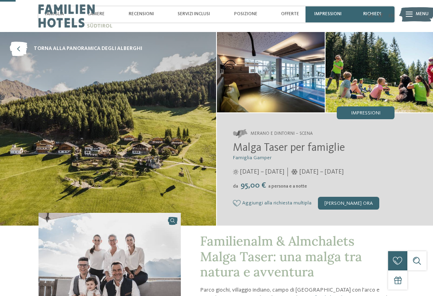
scroll to position [108, 0]
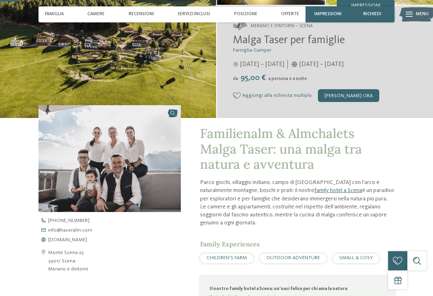
click at [81, 234] on span "info@ no-spam. taseralm. no-spam. com" at bounding box center [70, 230] width 44 height 5
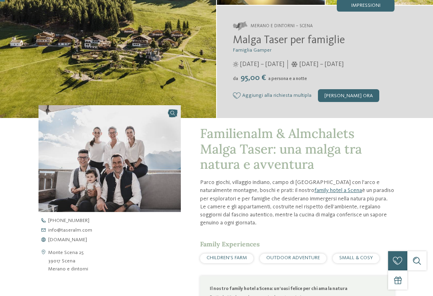
scroll to position [29, 0]
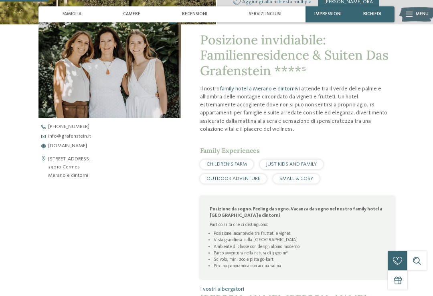
scroll to position [214, 0]
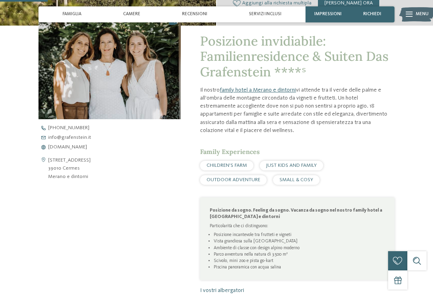
click at [81, 138] on span "info@ no-spam. grafenstein. no-spam. it" at bounding box center [69, 137] width 43 height 5
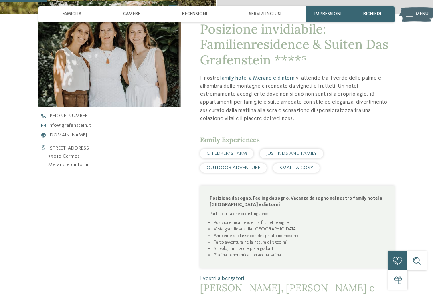
scroll to position [213, 0]
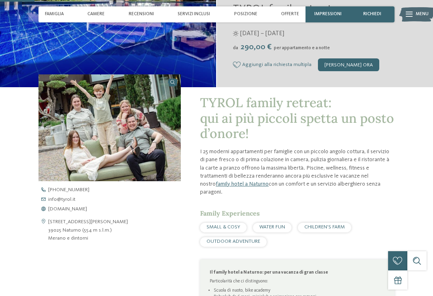
scroll to position [248, 0]
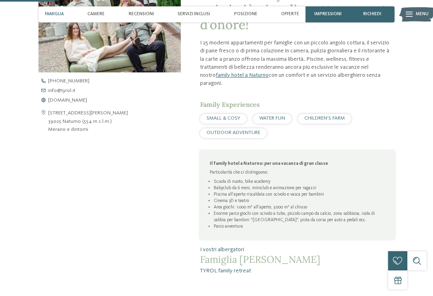
click at [71, 94] on span "info@ no-spam. tyrol. no-spam. it" at bounding box center [61, 91] width 27 height 5
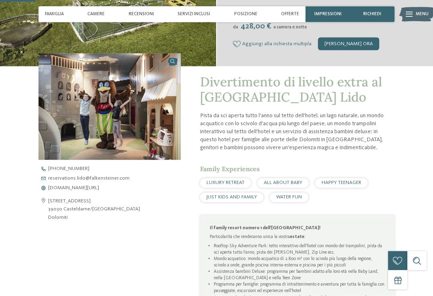
scroll to position [179, 0]
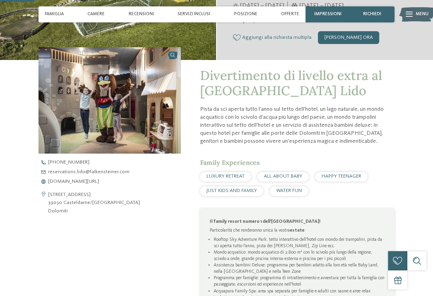
click at [112, 171] on span "reservations.lido@ no-spam. falkensteiner. no-spam. com" at bounding box center [88, 172] width 81 height 5
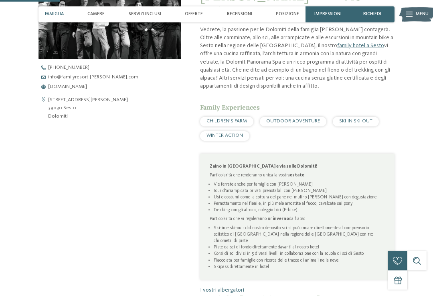
scroll to position [276, 0]
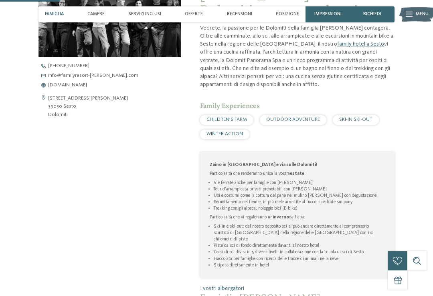
click at [100, 73] on span "info@ no-spam. familyresort-rainer. no-spam. com" at bounding box center [93, 75] width 90 height 5
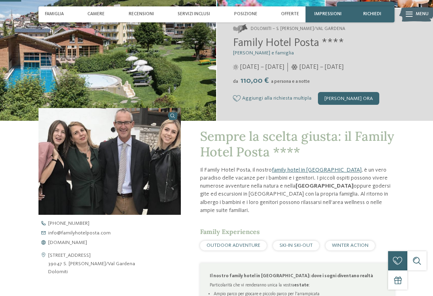
click at [102, 236] on span "info@ no-spam. familyhotelposta. no-spam. com" at bounding box center [79, 233] width 62 height 5
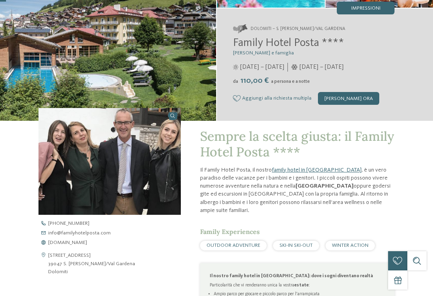
scroll to position [29, 0]
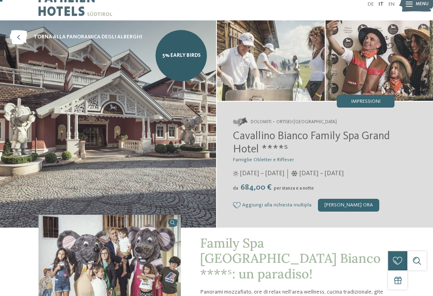
scroll to position [12, 0]
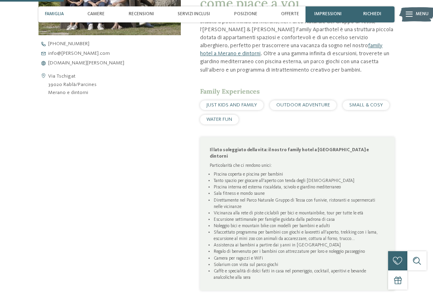
scroll to position [302, 0]
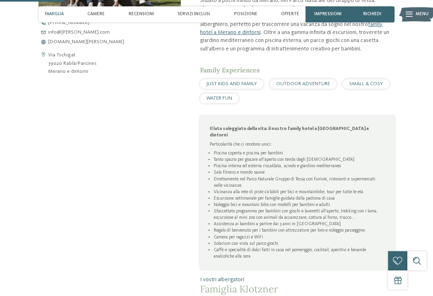
click at [85, 35] on span "info@ no-spam. heidi-edith. no-spam. com" at bounding box center [79, 32] width 62 height 5
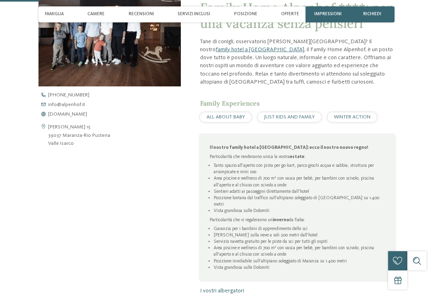
scroll to position [240, 0]
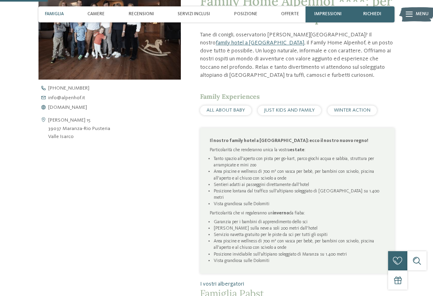
click at [76, 101] on span "info@ no-spam. alpenhof. no-spam. it" at bounding box center [66, 98] width 37 height 5
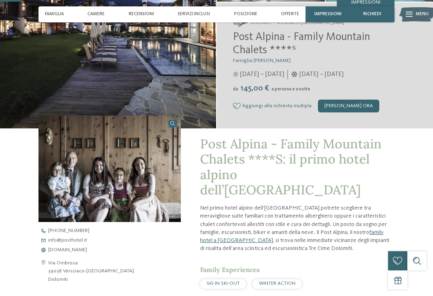
scroll to position [111, 0]
click at [79, 239] on span "info@ no-spam. posthotel. no-spam. it" at bounding box center [67, 240] width 39 height 5
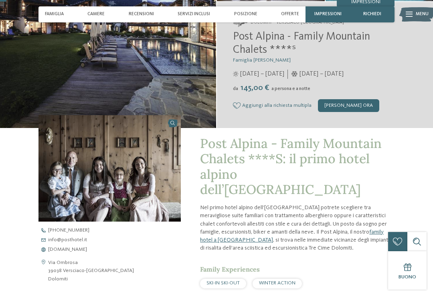
scroll to position [34, 0]
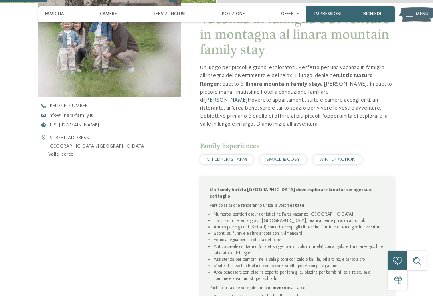
scroll to position [225, 0]
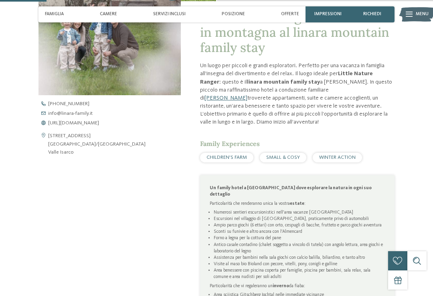
click at [84, 117] on span "info@ no-spam. linara-family. no-spam. it" at bounding box center [70, 113] width 44 height 5
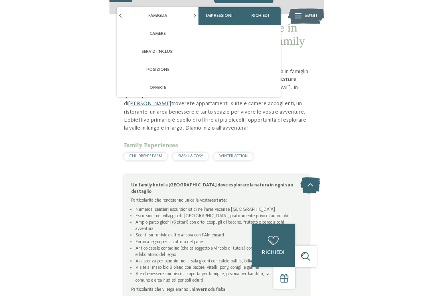
scroll to position [224, 0]
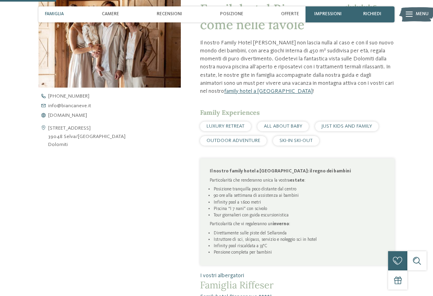
click at [85, 108] on span "info@ no-spam. biancaneve. no-spam. it" at bounding box center [69, 106] width 43 height 5
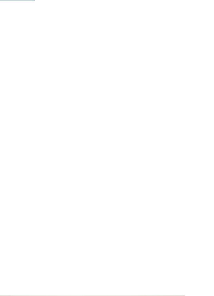
scroll to position [452, 0]
click at [64, 227] on span "info@ no-spam. hotelhuber. no-spam. com" at bounding box center [48, 230] width 47 height 6
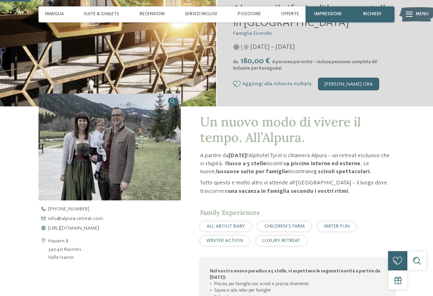
click at [91, 217] on span "info@ no-spam. alpura-retreat. no-spam. com" at bounding box center [75, 219] width 55 height 5
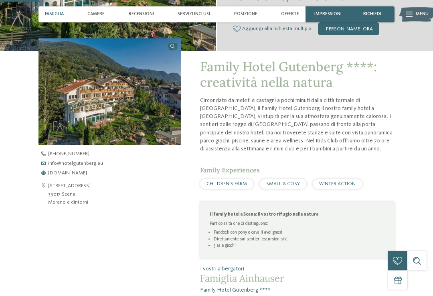
scroll to position [173, 0]
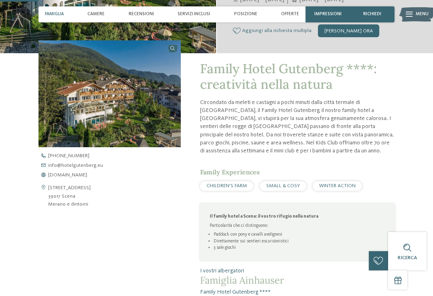
click at [91, 169] on span "info@ no-spam. hotelgutenberg. no-spam. eu" at bounding box center [75, 165] width 55 height 5
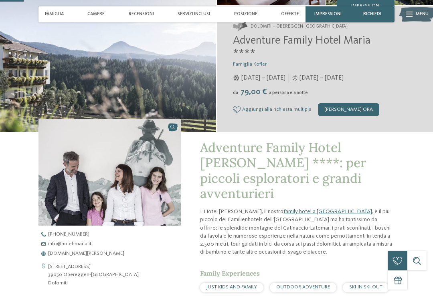
scroll to position [107, 0]
click at [87, 242] on span "info@ no-spam. hotel-maria. no-spam. it" at bounding box center [69, 244] width 43 height 5
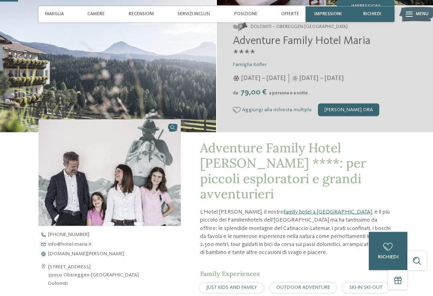
scroll to position [82, 0]
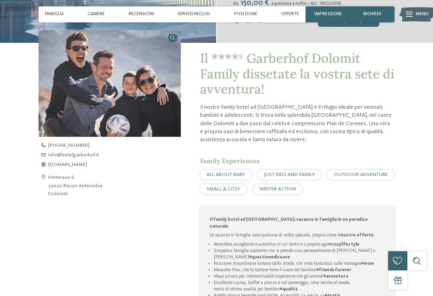
scroll to position [183, 0]
click at [88, 158] on span "info@ no-spam. hotelgarberhof. no-spam. it" at bounding box center [73, 155] width 51 height 5
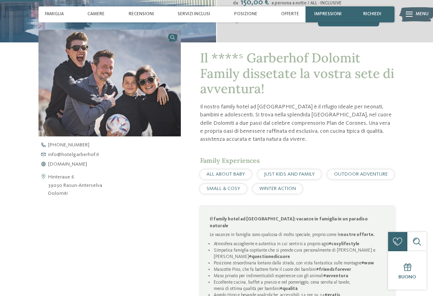
scroll to position [244, 0]
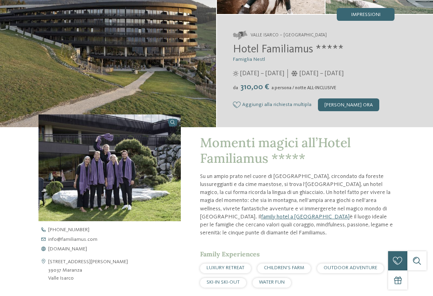
scroll to position [103, 0]
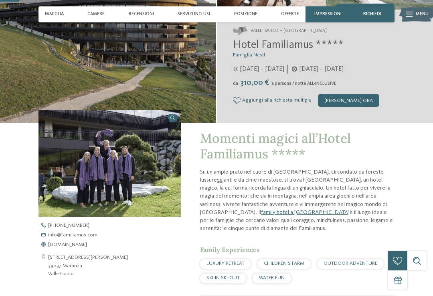
click at [87, 238] on span "info@ no-spam. familiamus. no-spam. com" at bounding box center [72, 235] width 49 height 5
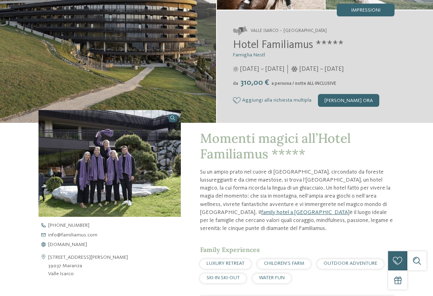
scroll to position [0, 0]
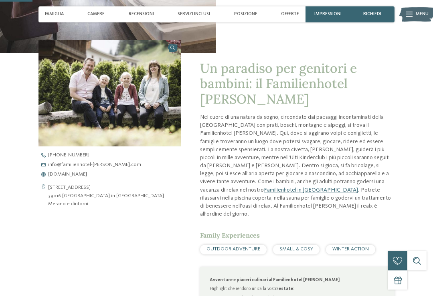
scroll to position [174, 0]
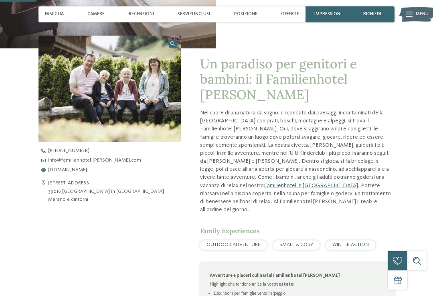
click at [114, 163] on span "info@ no-spam. familienhotel-viktoria. no-spam. com" at bounding box center [94, 160] width 93 height 5
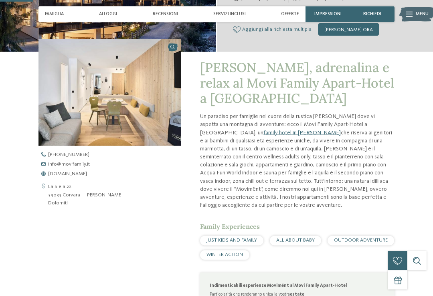
scroll to position [177, 0]
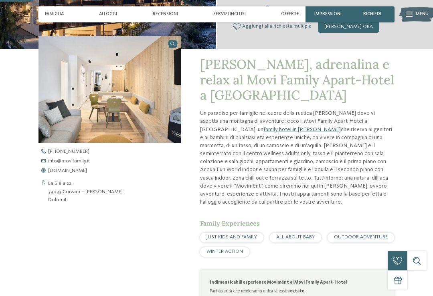
click at [81, 164] on span "info@ no-spam. movifamily. no-spam. it" at bounding box center [69, 161] width 42 height 5
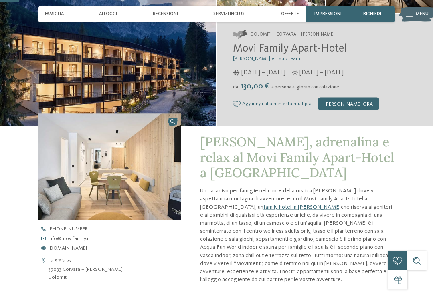
scroll to position [99, 0]
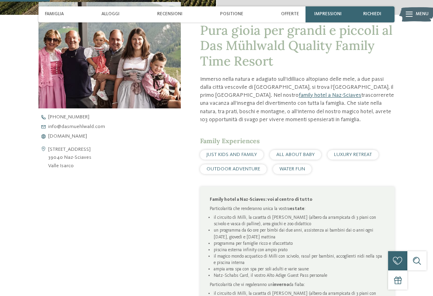
scroll to position [200, 0]
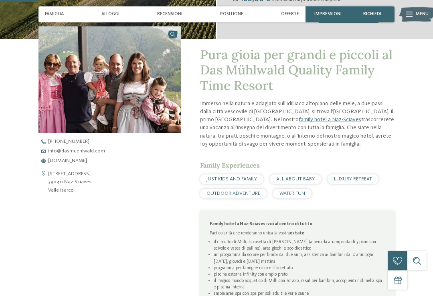
click at [98, 151] on span "info@ no-spam. dasmuehlwald. no-spam. com" at bounding box center [76, 151] width 57 height 5
